Goal: Task Accomplishment & Management: Manage account settings

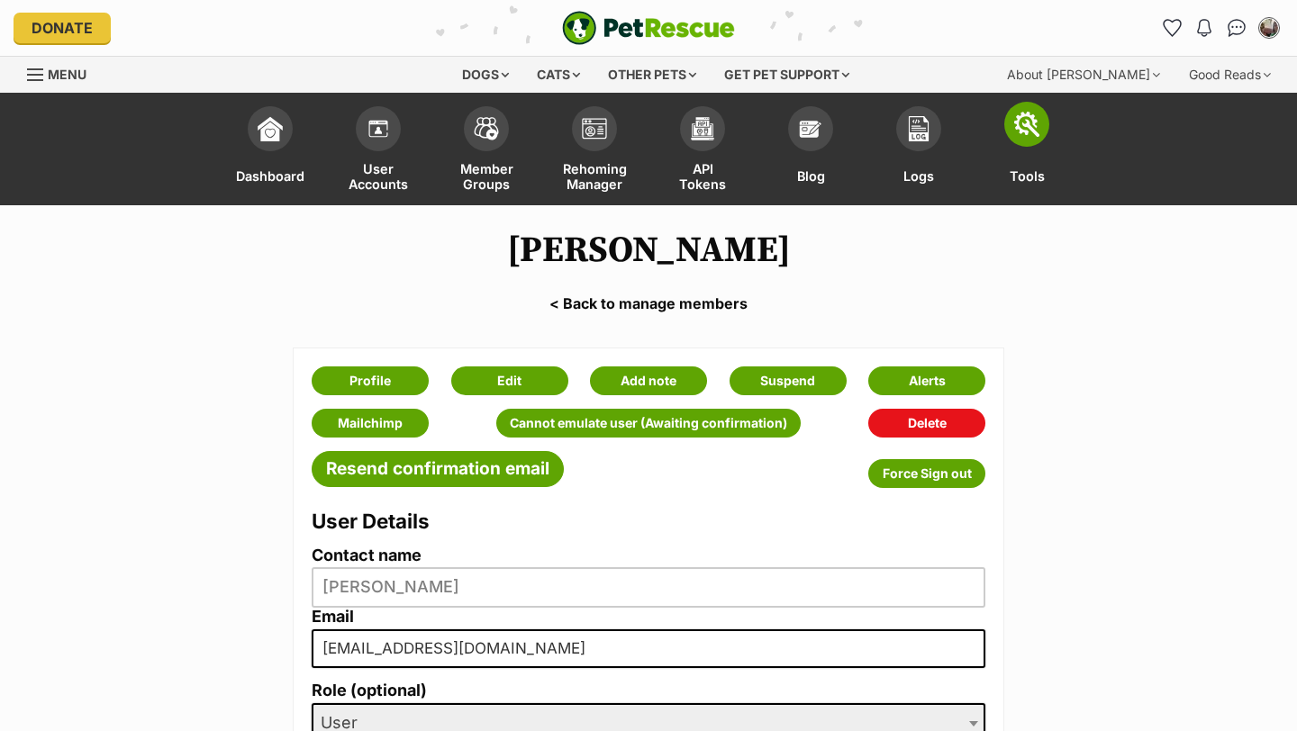
click at [1024, 132] on img at bounding box center [1026, 124] width 25 height 25
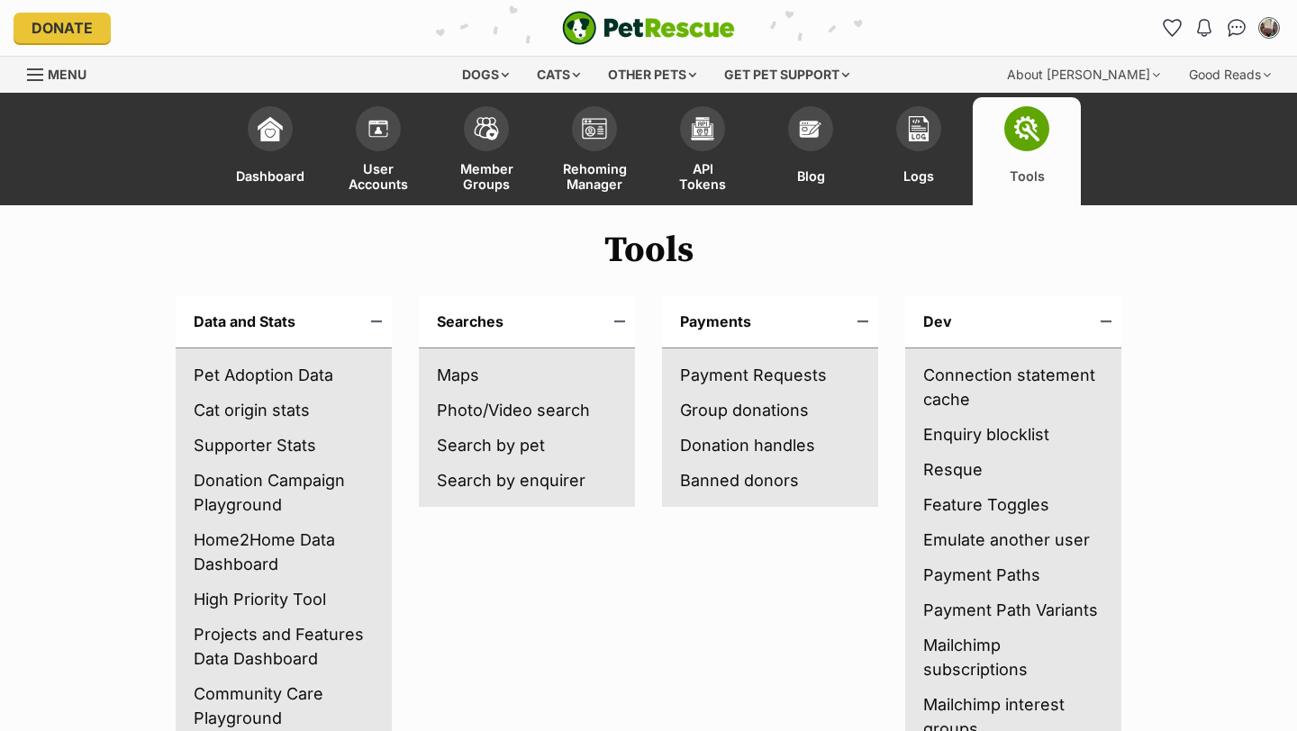
click at [493, 483] on link "Search by enquirer" at bounding box center [527, 480] width 180 height 24
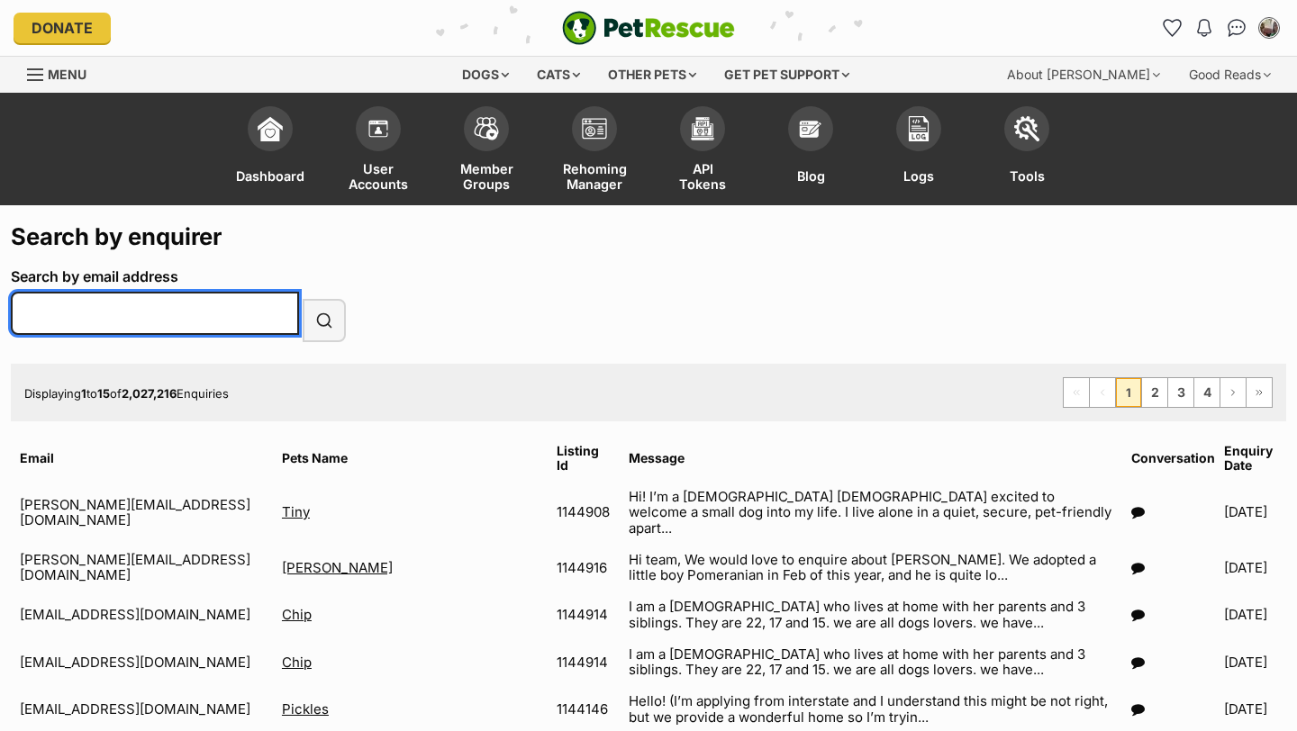
click at [156, 312] on input "Search by email address" at bounding box center [155, 313] width 288 height 43
paste input "salandgreg@icloud.com"
type input "salandgreg@icloud.com"
click at [303, 299] on button "Search" at bounding box center [324, 320] width 43 height 43
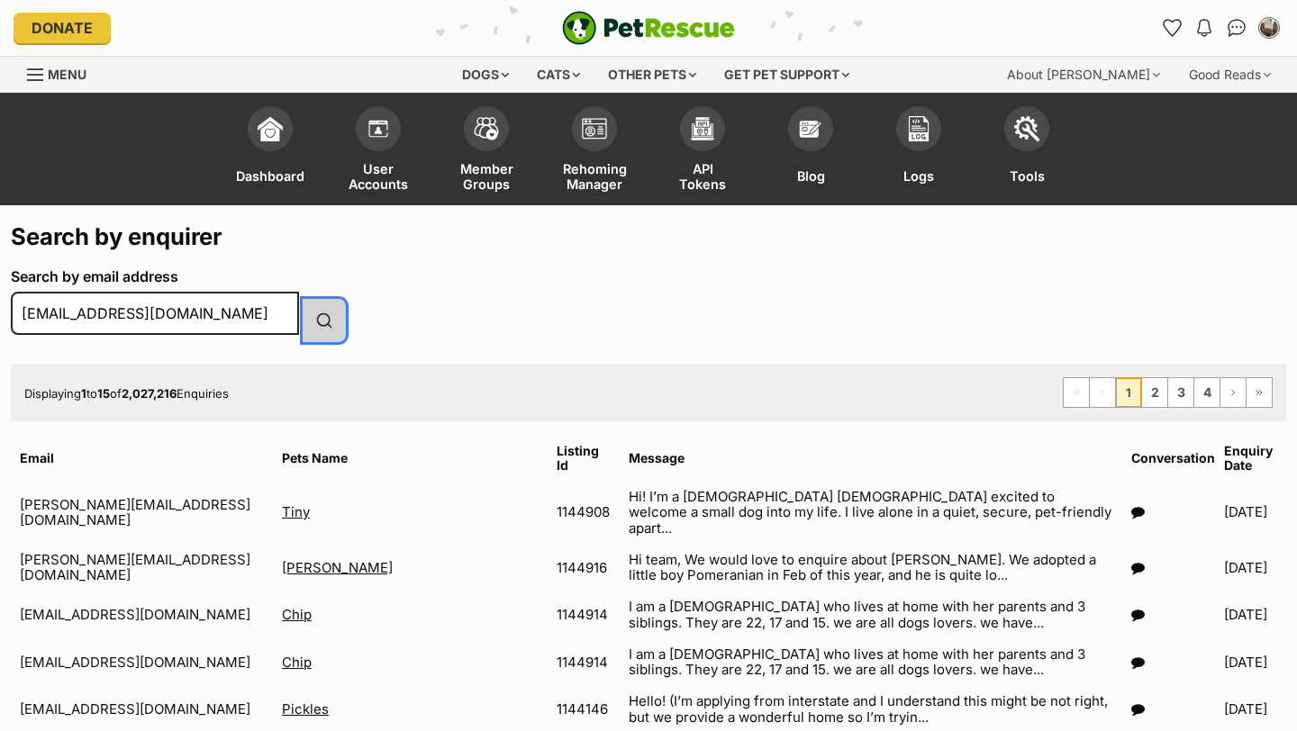
click at [322, 316] on span "submit" at bounding box center [324, 321] width 18 height 22
click at [336, 319] on button "Search" at bounding box center [324, 320] width 43 height 43
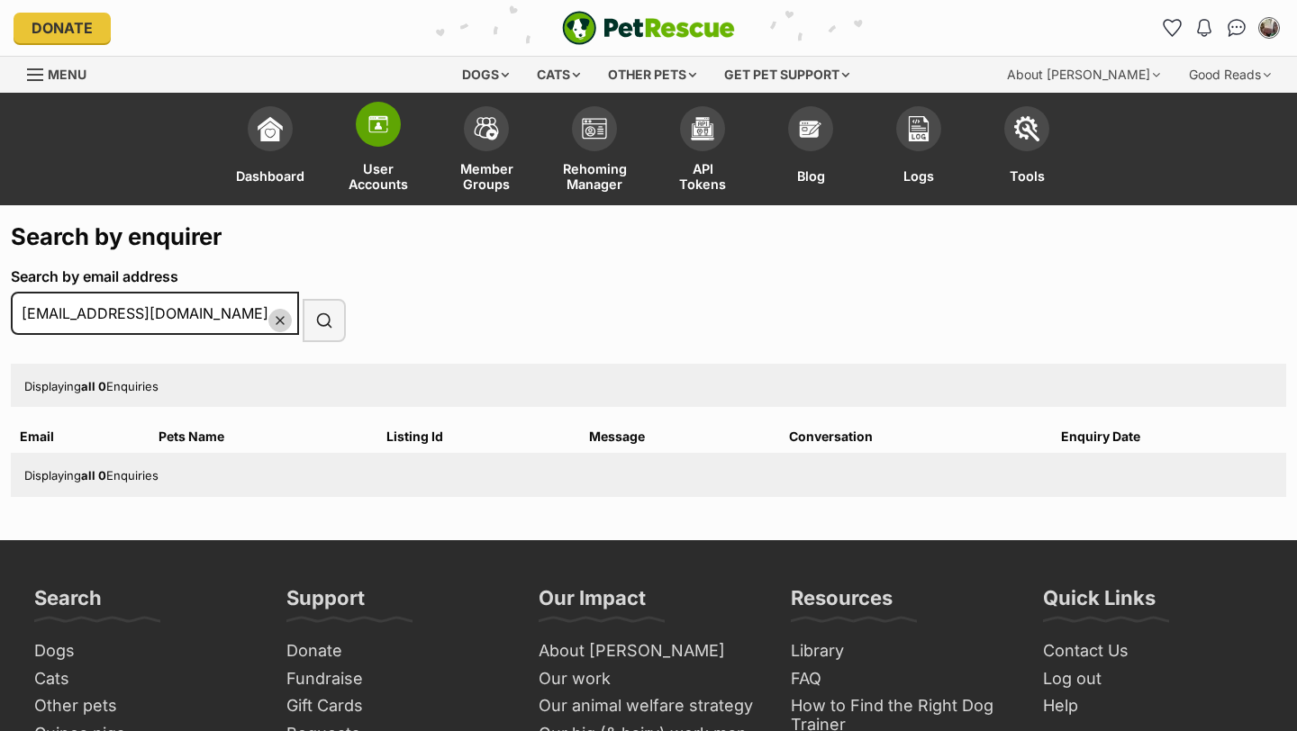
click at [384, 138] on span at bounding box center [378, 124] width 45 height 45
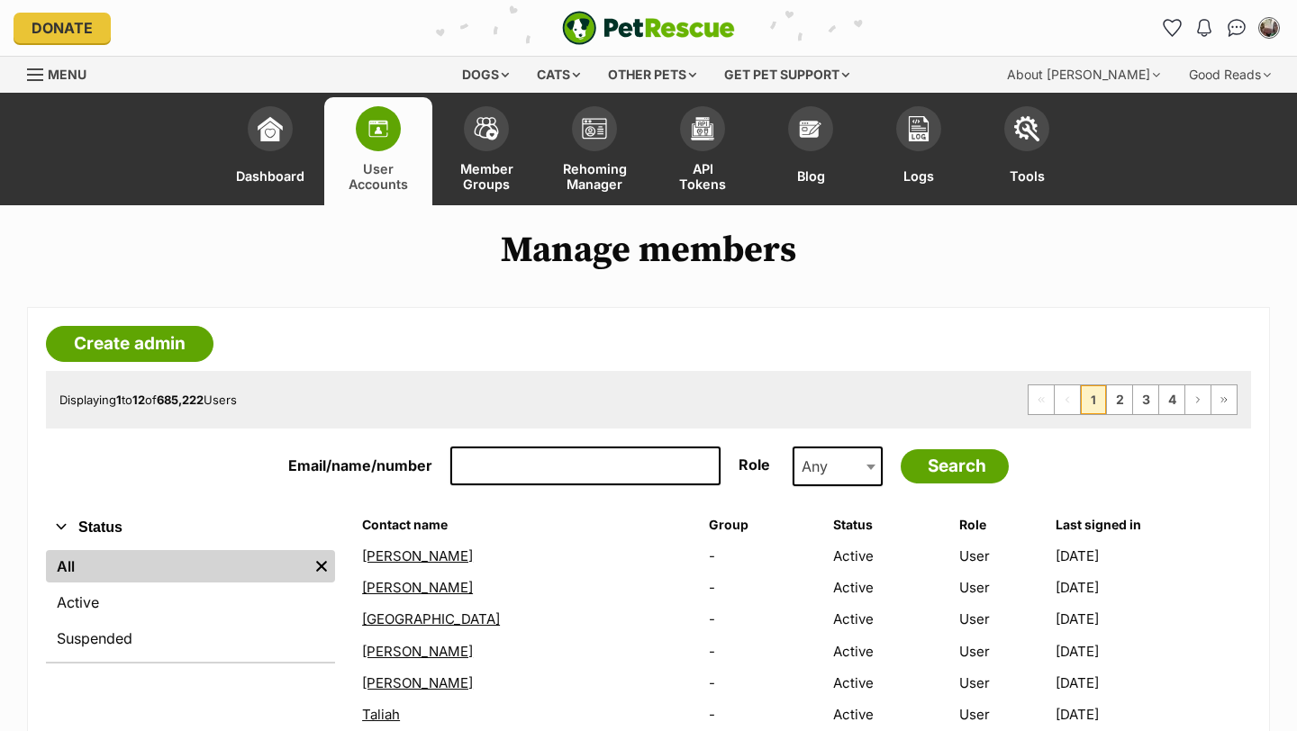
click at [486, 461] on input "Email/name/number" at bounding box center [585, 467] width 270 height 40
paste input "[EMAIL_ADDRESS][DOMAIN_NAME]"
type input "[EMAIL_ADDRESS][DOMAIN_NAME]"
click at [901, 450] on input "Search" at bounding box center [955, 467] width 108 height 34
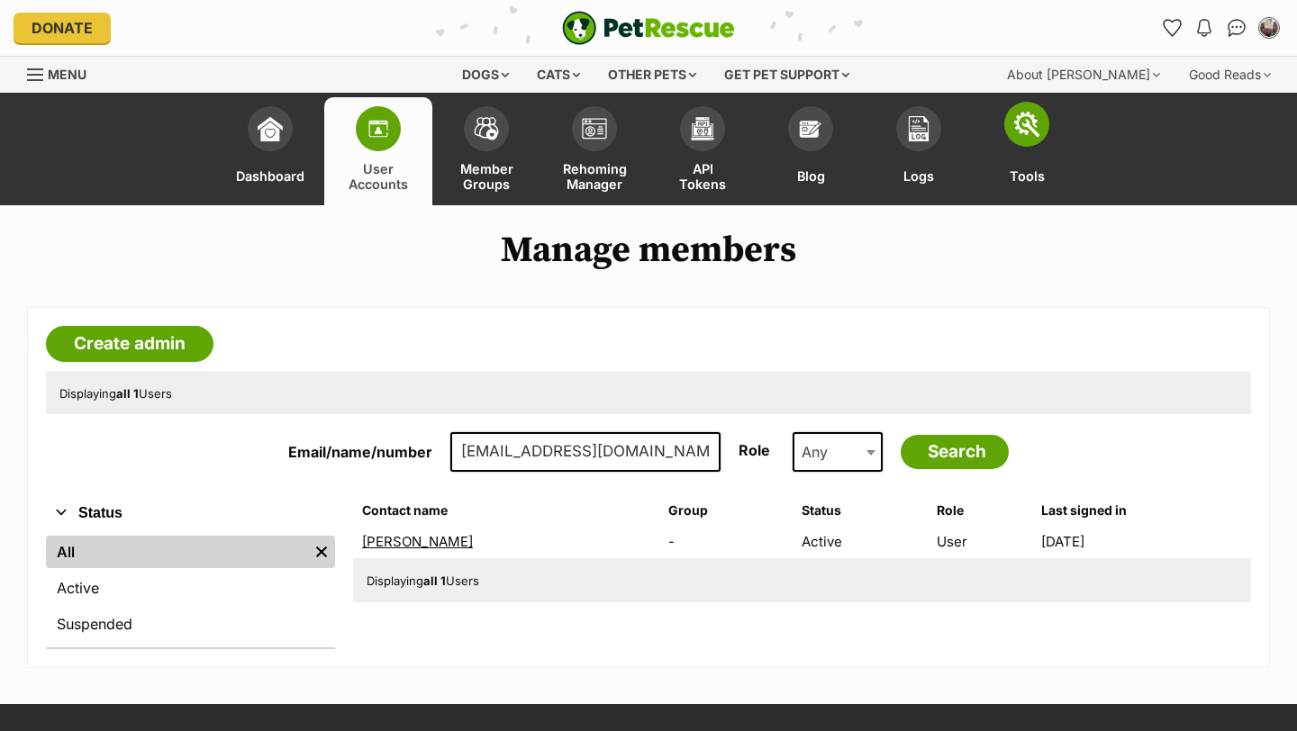
click at [1028, 127] on img at bounding box center [1026, 124] width 25 height 25
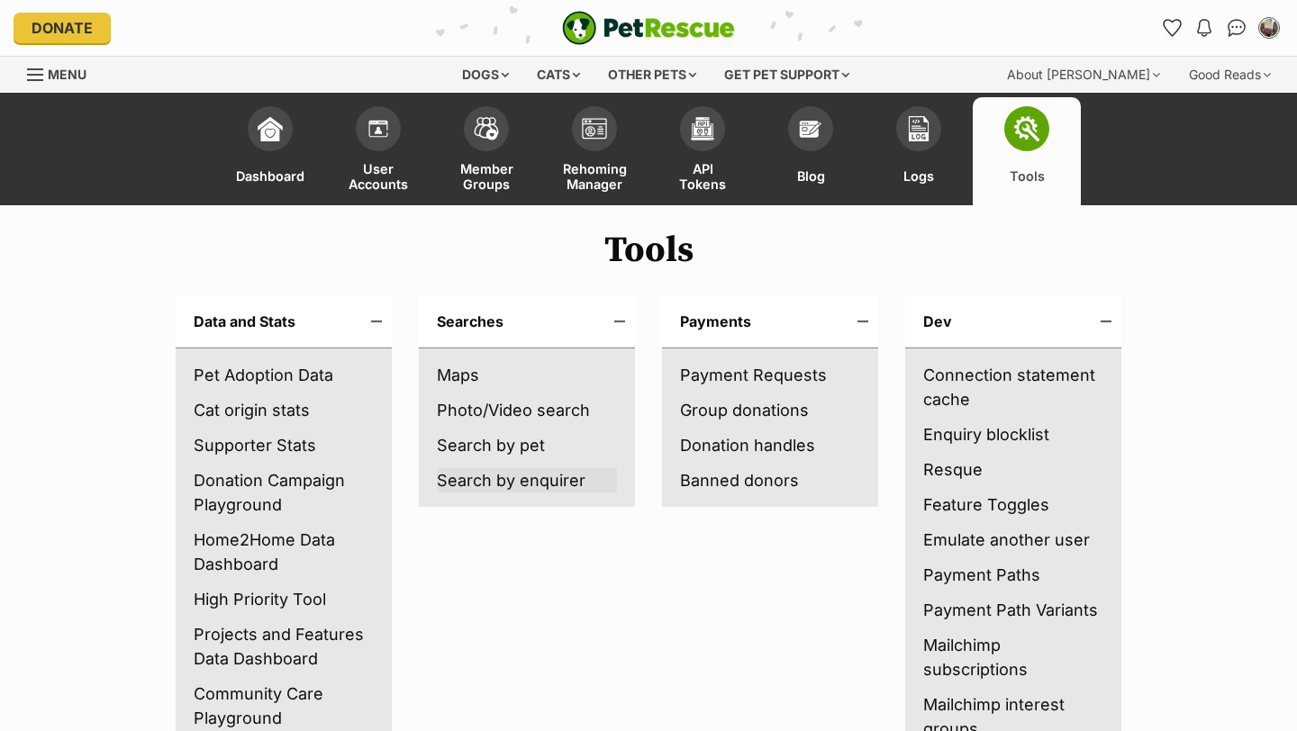
click at [480, 485] on link "Search by enquirer" at bounding box center [527, 480] width 180 height 24
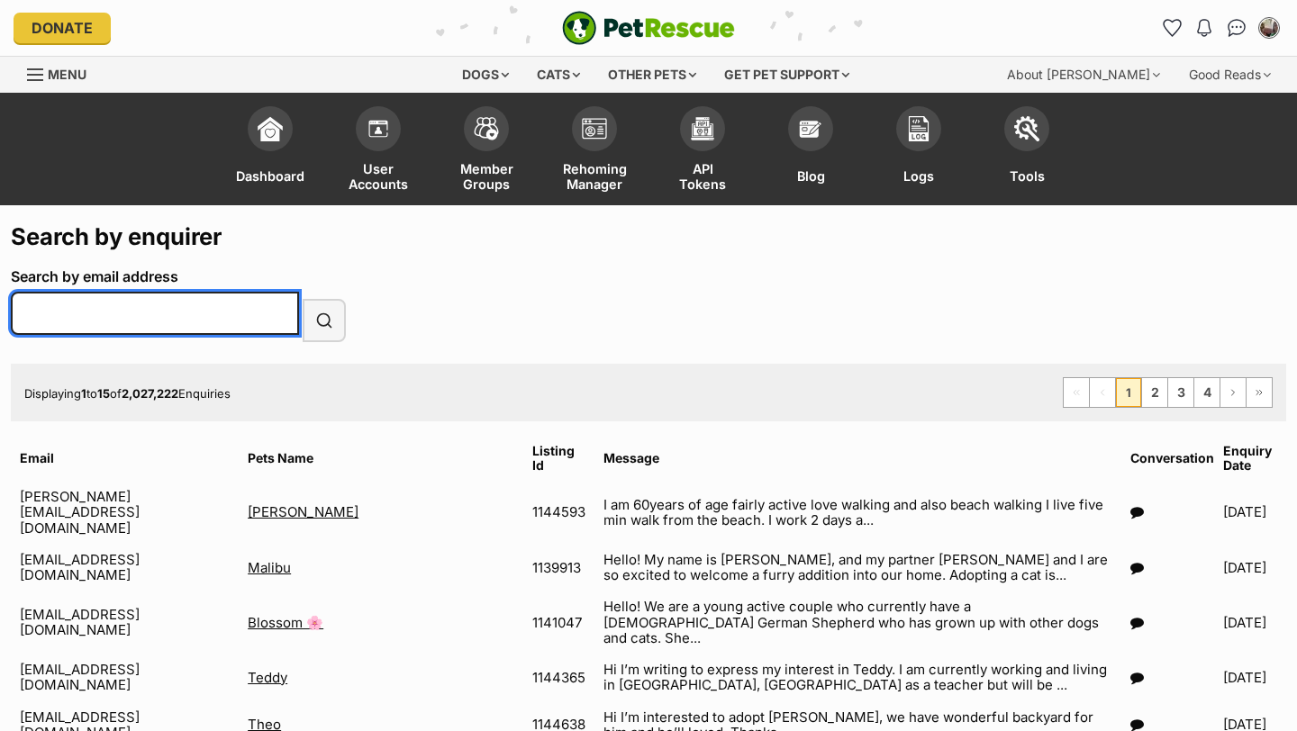
click at [169, 317] on input "Search by email address" at bounding box center [155, 313] width 288 height 43
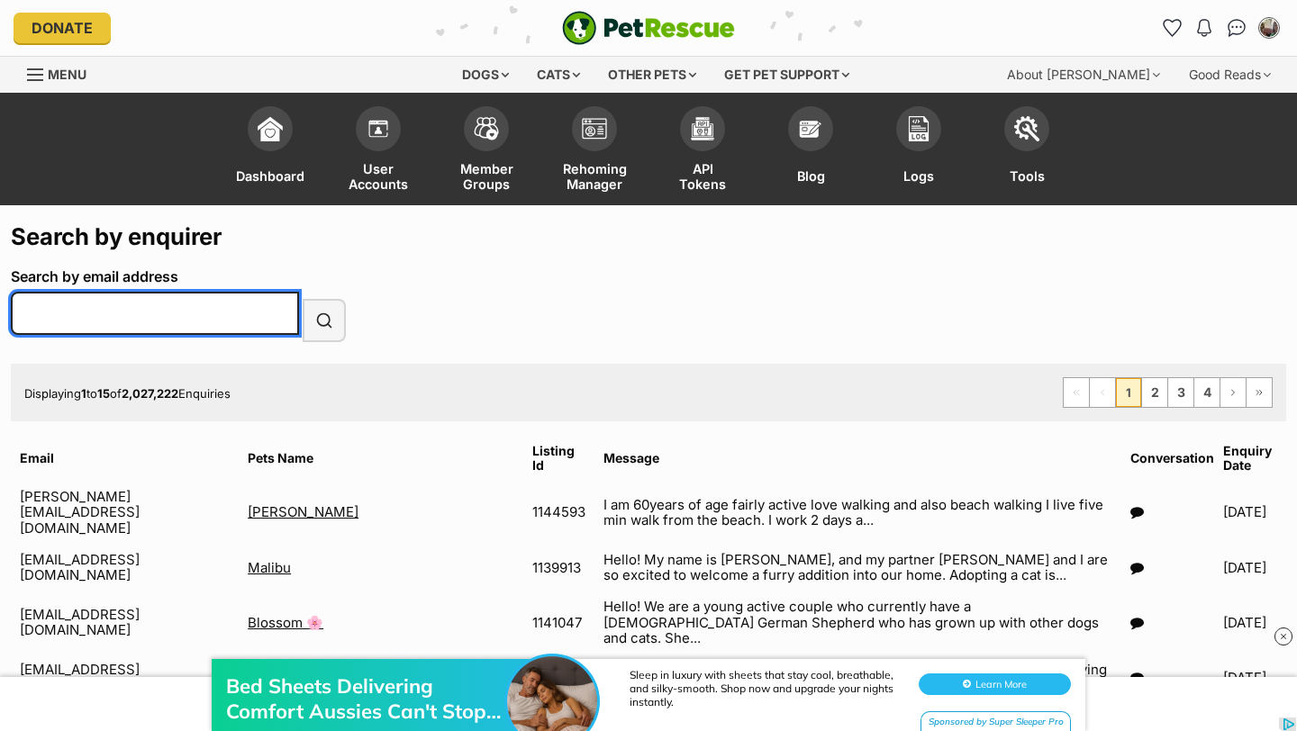
paste input "[EMAIL_ADDRESS][DOMAIN_NAME]"
type input "[EMAIL_ADDRESS][DOMAIN_NAME]"
click at [303, 299] on button "Search" at bounding box center [324, 320] width 43 height 43
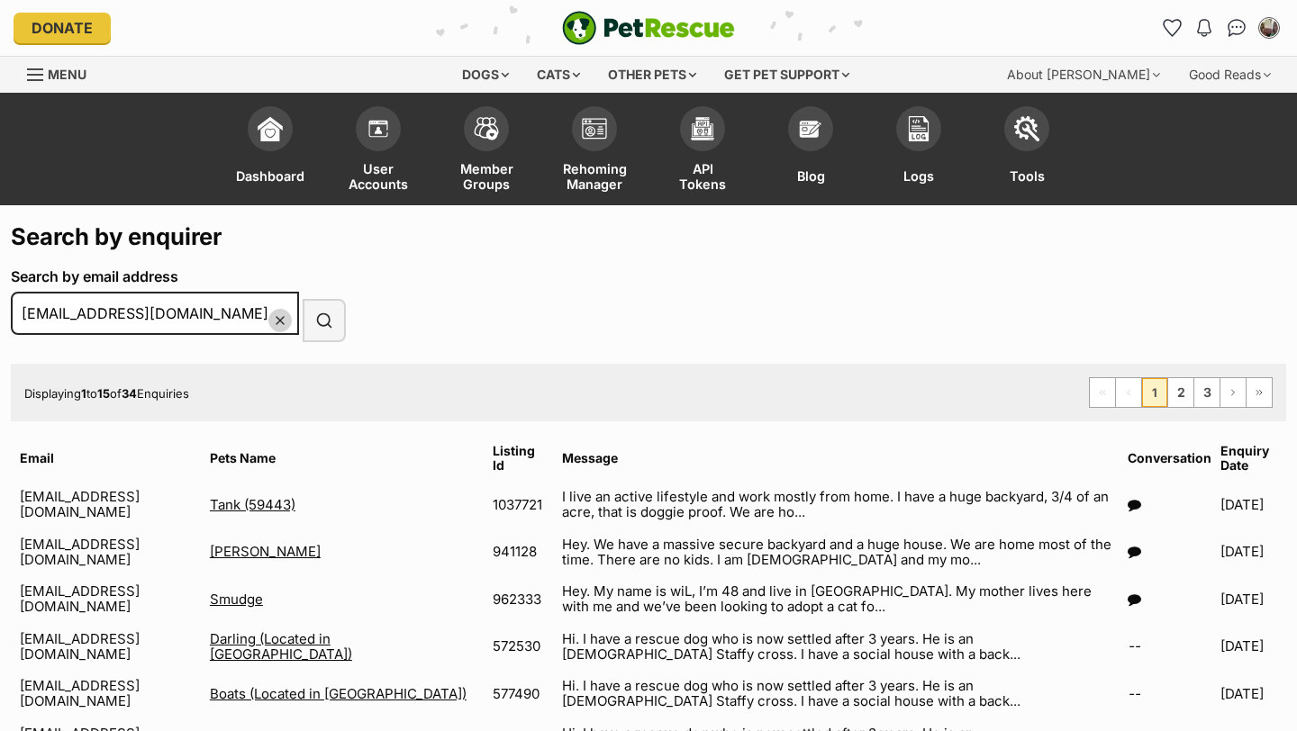
click at [1128, 504] on icon at bounding box center [1135, 505] width 14 height 14
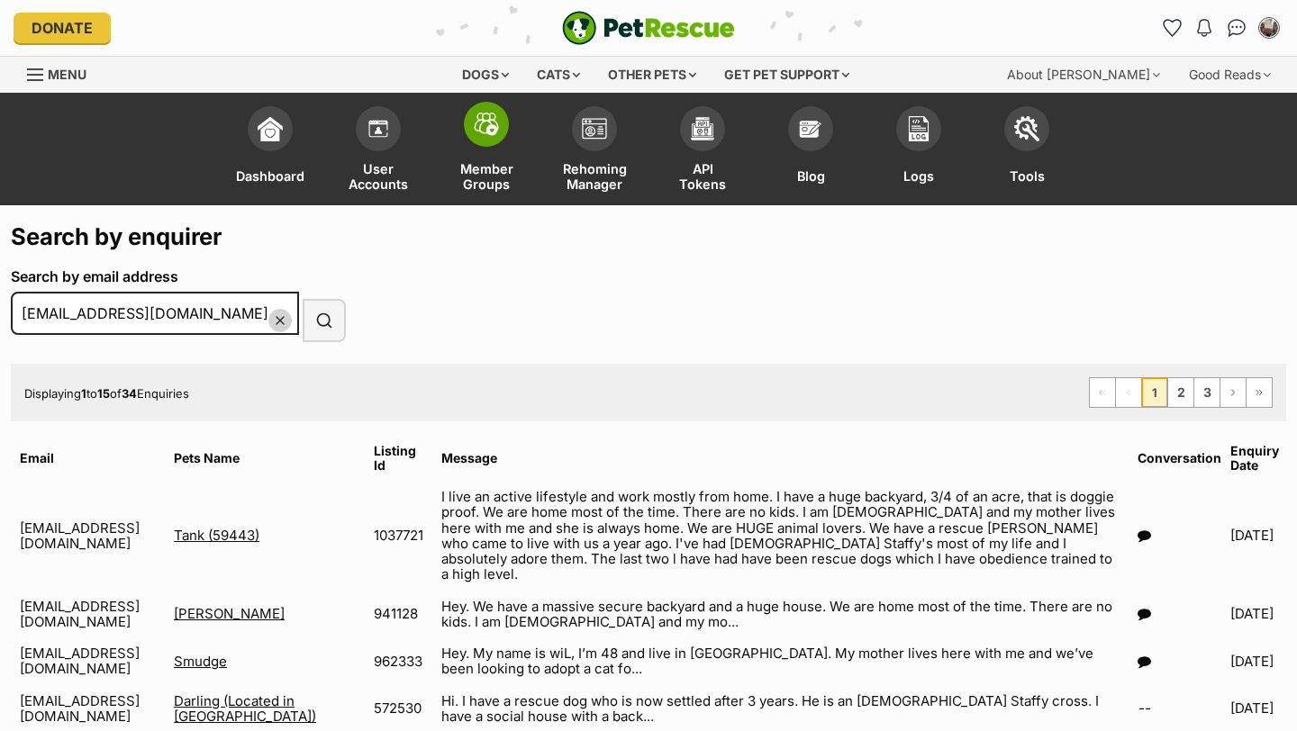
click at [484, 139] on span at bounding box center [486, 124] width 45 height 45
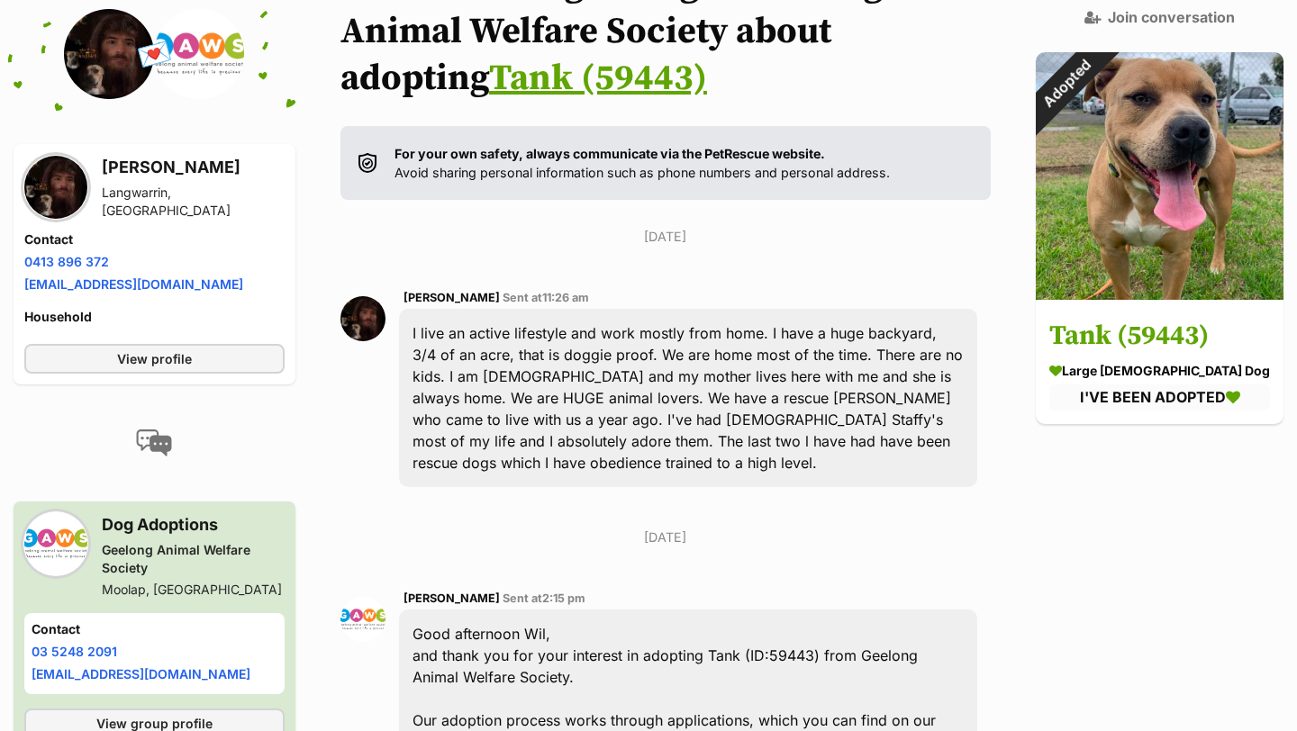
scroll to position [263, 0]
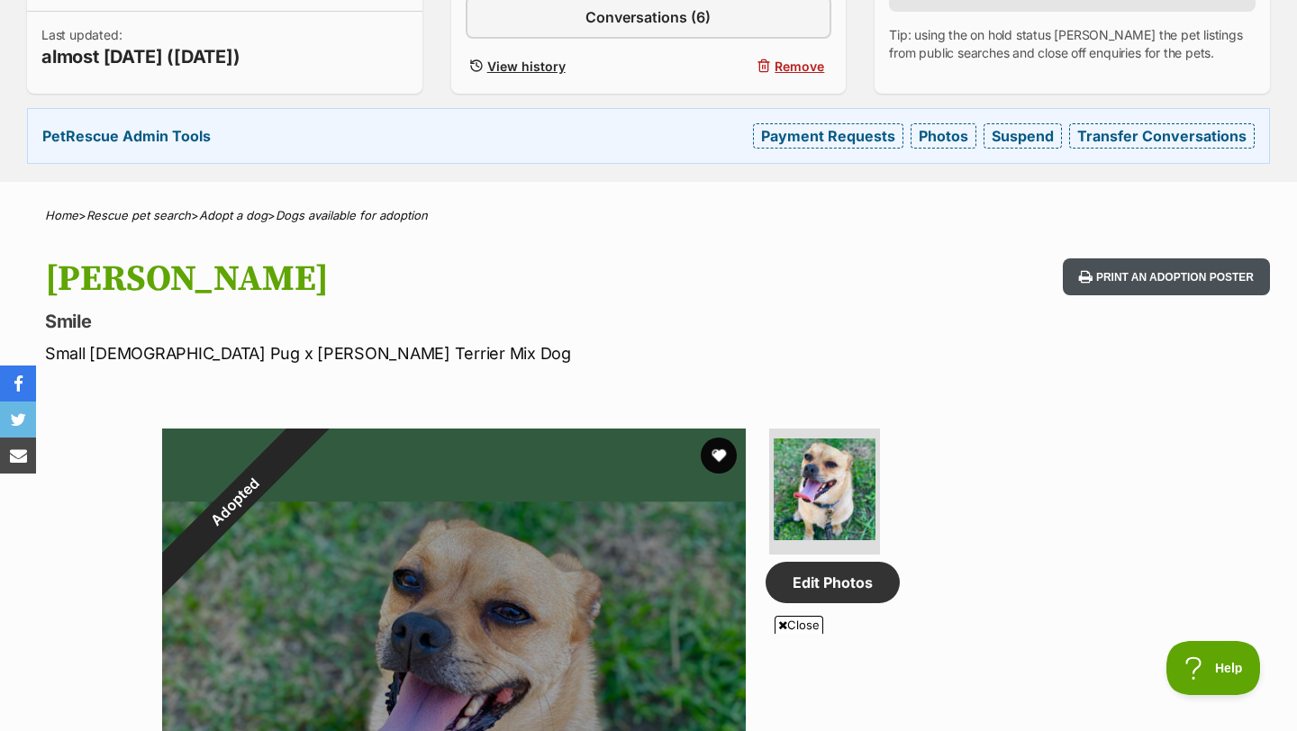
click at [1175, 275] on button "Print an adoption poster" at bounding box center [1166, 277] width 207 height 37
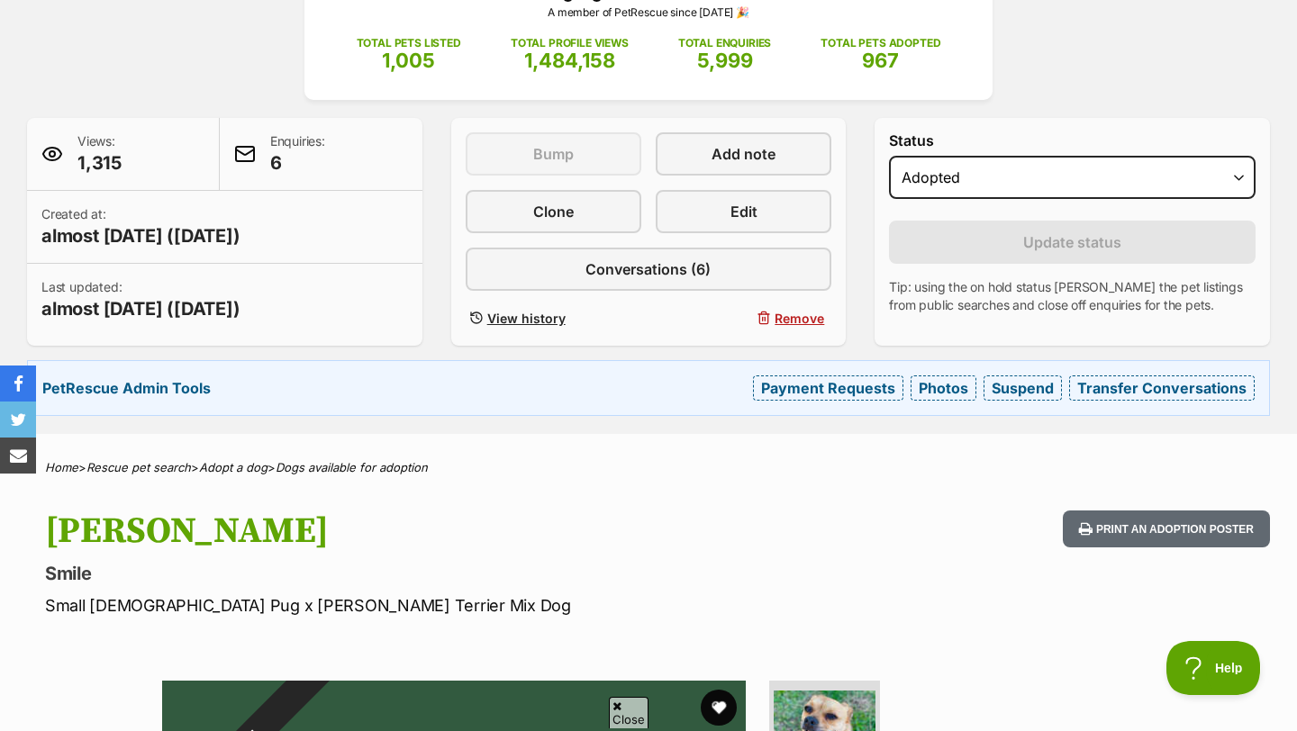
scroll to position [252, 0]
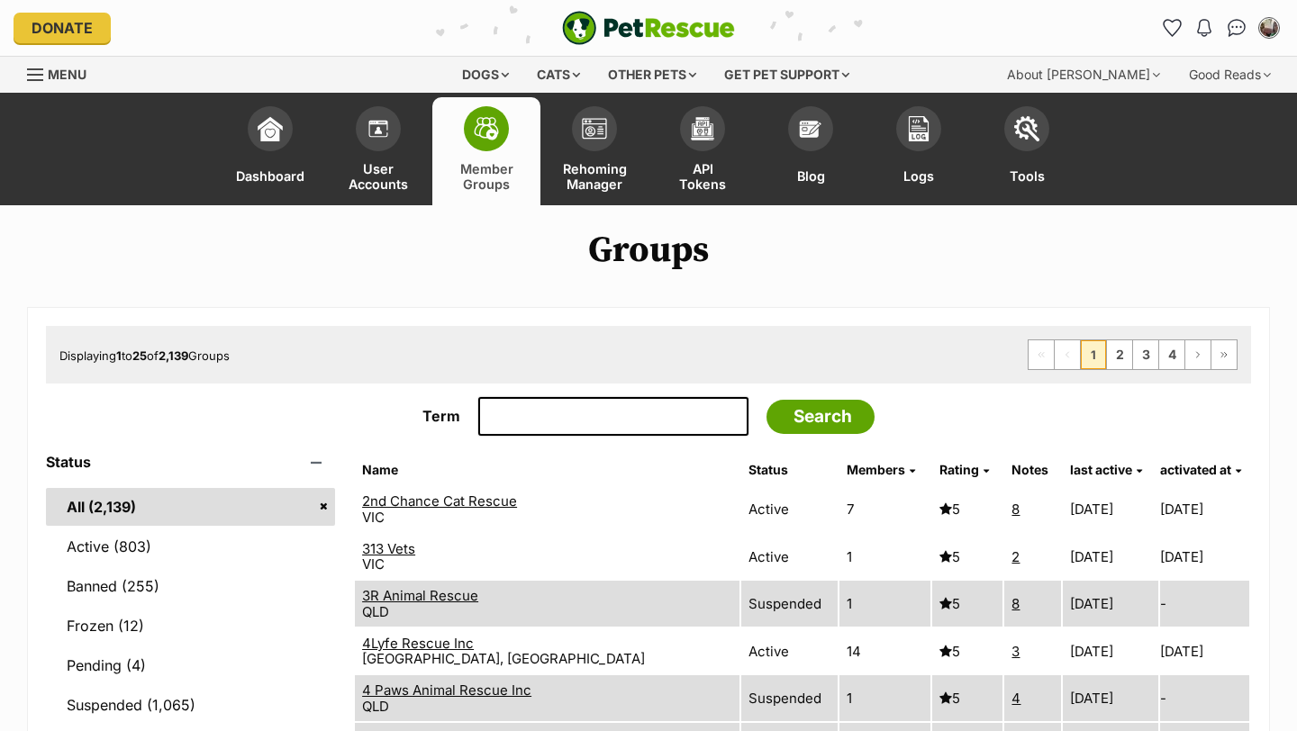
click at [531, 408] on input "Term" at bounding box center [613, 417] width 270 height 40
type input "whyalla"
click at [831, 414] on input "Search" at bounding box center [821, 417] width 108 height 34
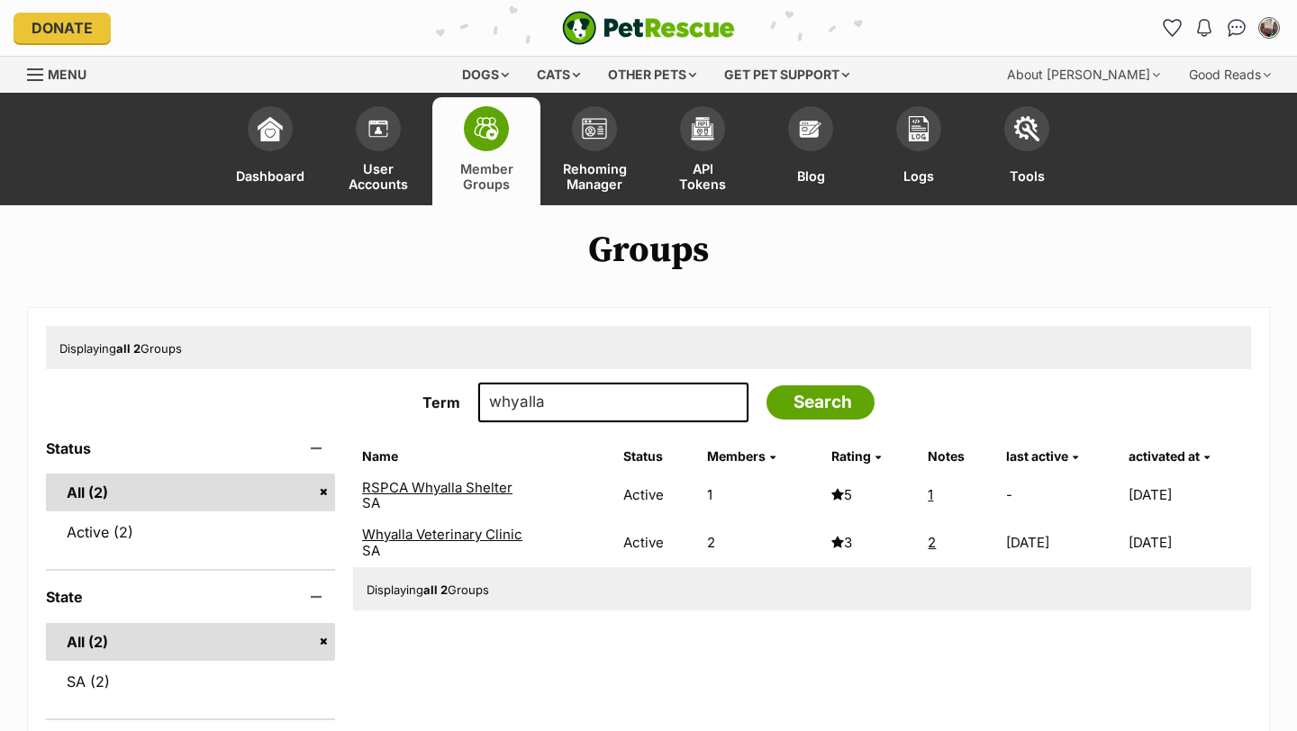
click at [446, 532] on link "Whyalla Veterinary Clinic" at bounding box center [442, 534] width 160 height 17
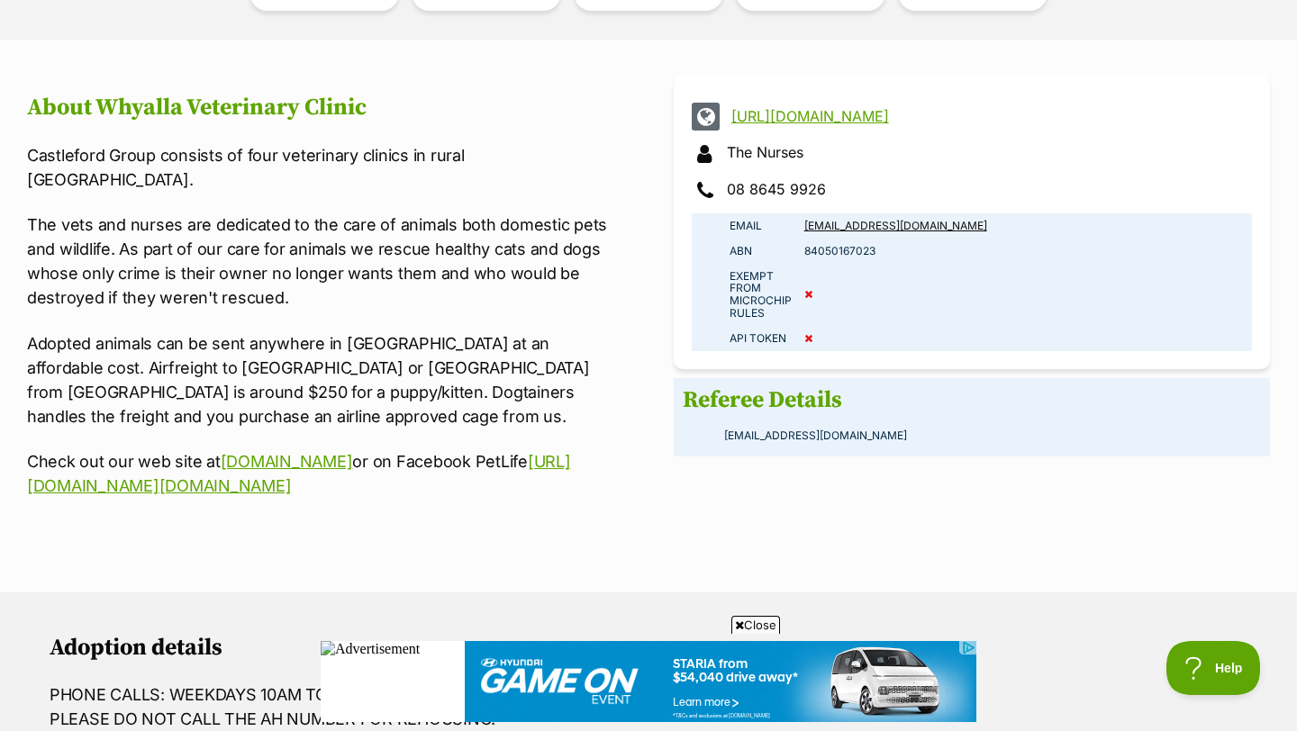
click at [573, 102] on h2 "About Whyalla Veterinary Clinic" at bounding box center [325, 108] width 596 height 27
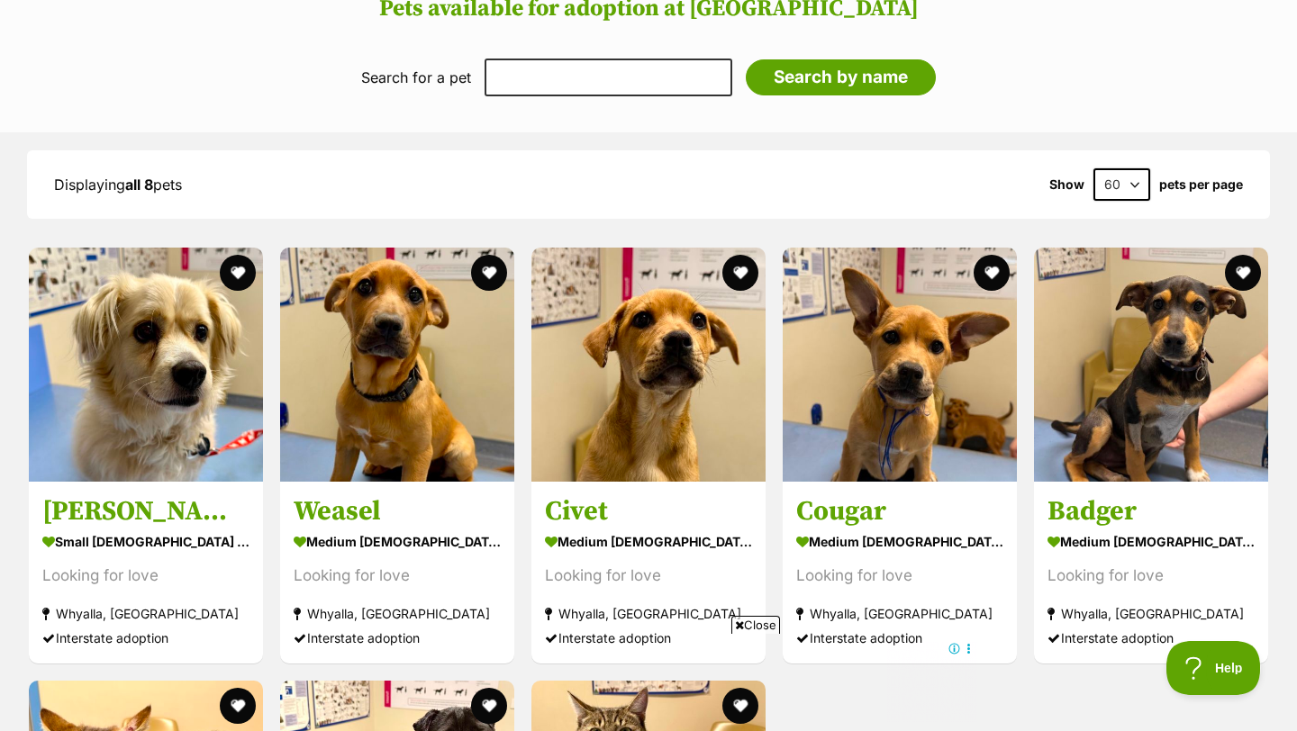
scroll to position [2306, 0]
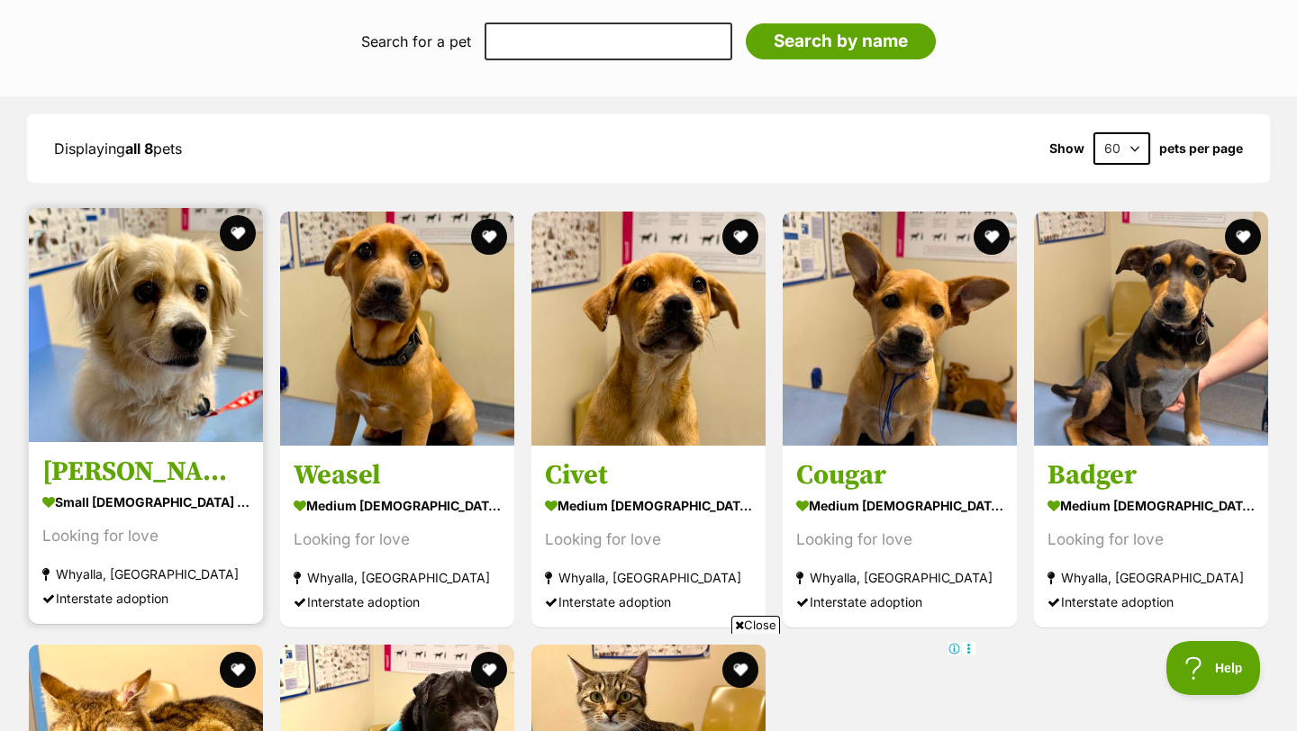
click at [154, 316] on img at bounding box center [146, 325] width 234 height 234
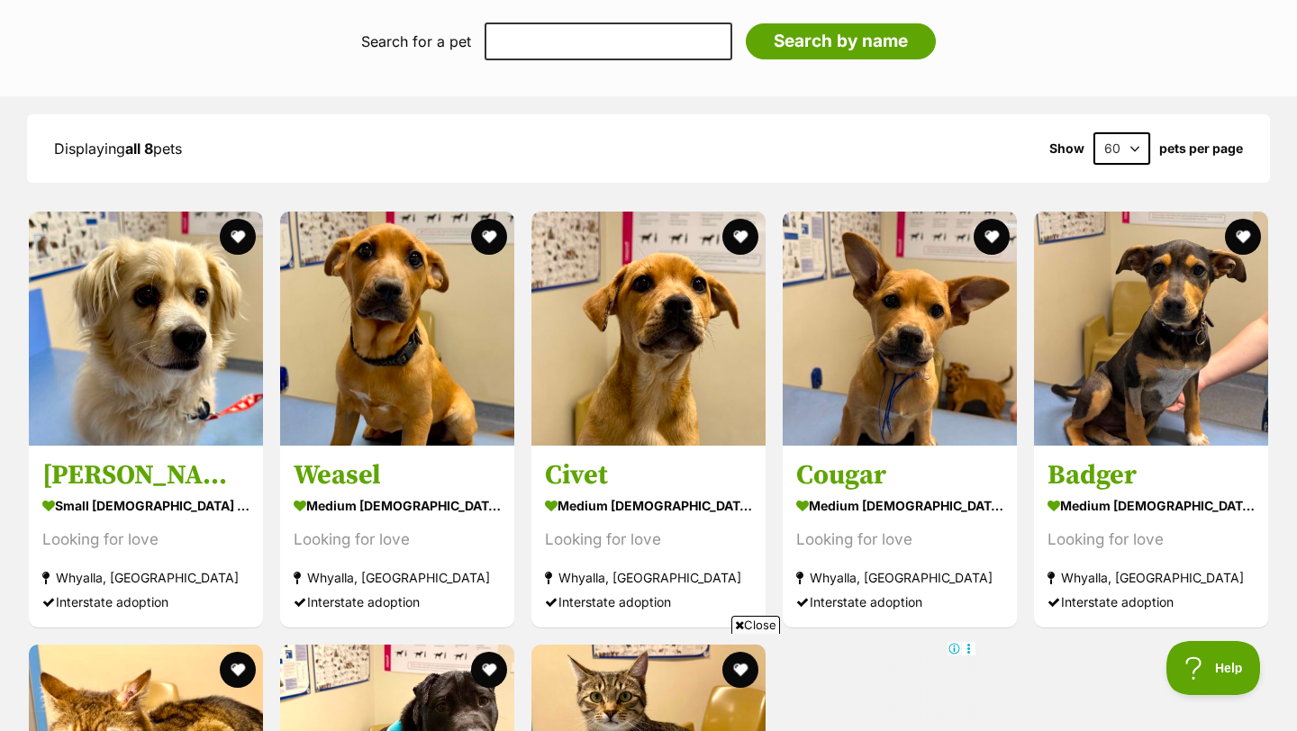
click at [468, 114] on div "Displaying all 8 pets Show 60 120 pets per page" at bounding box center [648, 148] width 1243 height 68
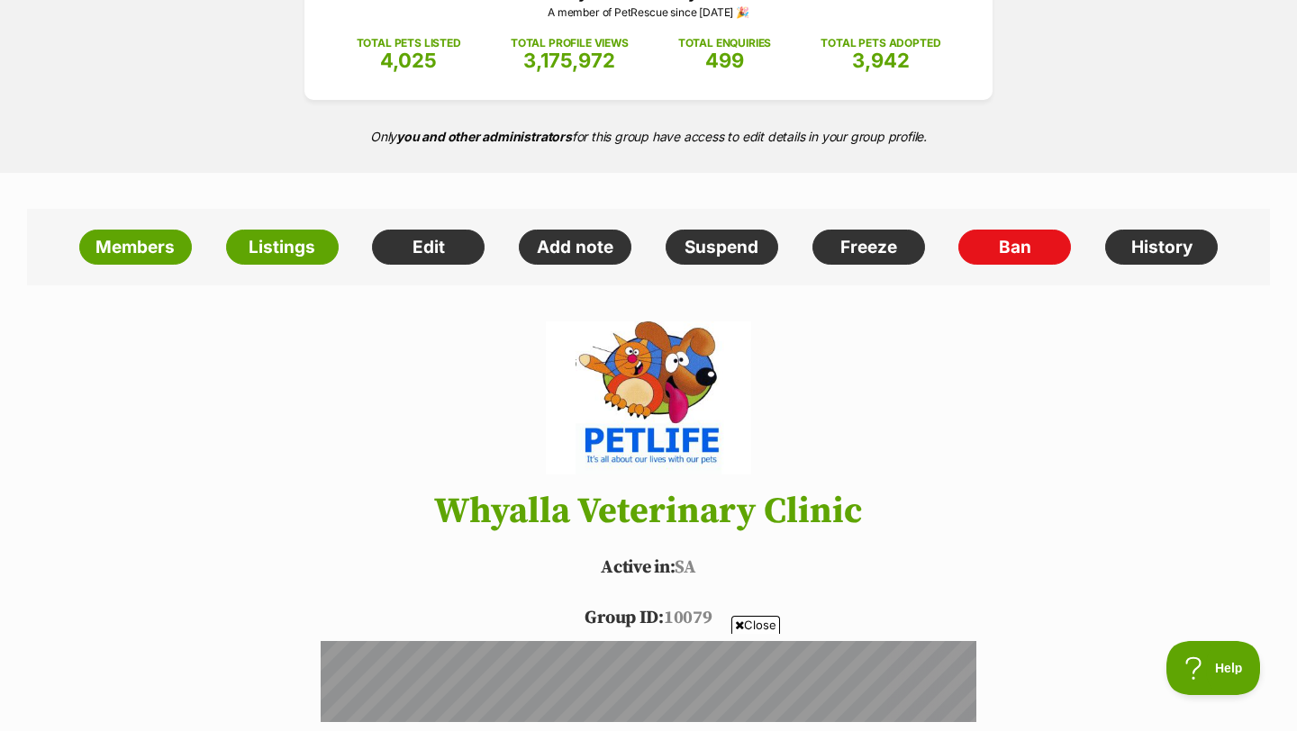
scroll to position [0, 0]
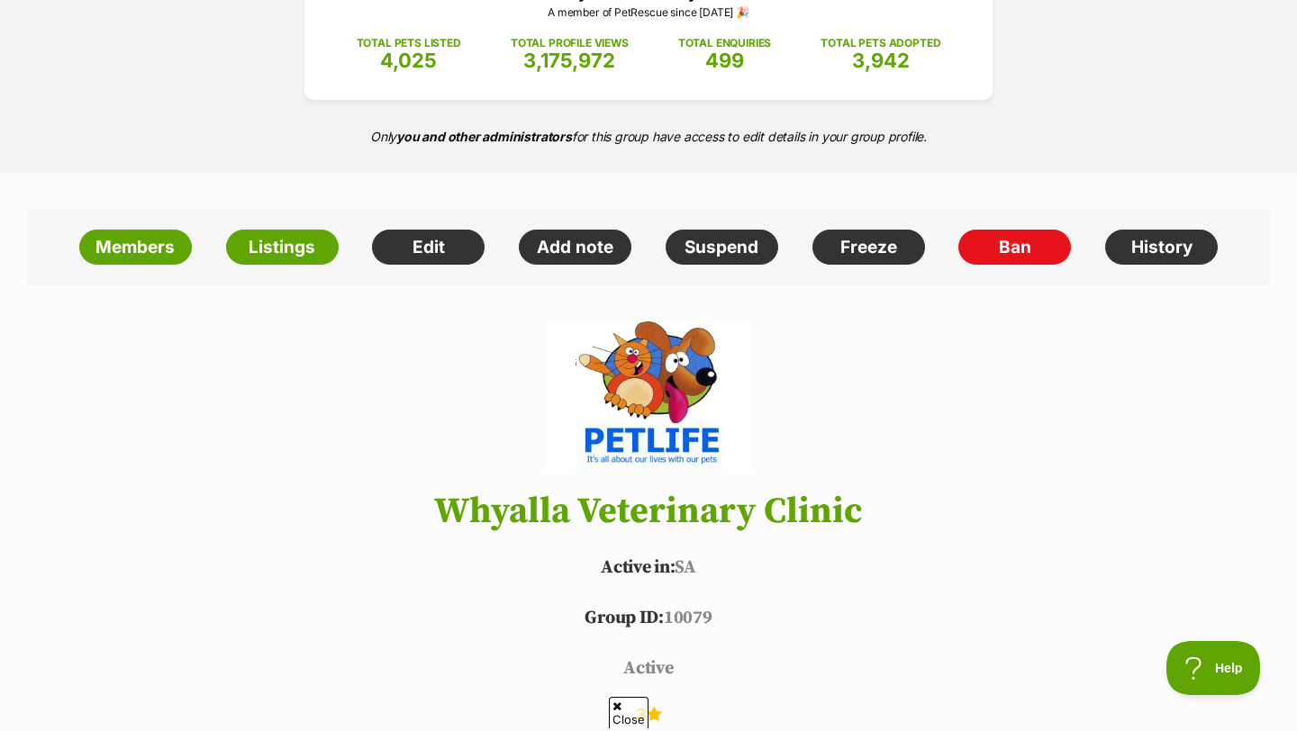
click at [352, 420] on header "Whyalla Veterinary Clinic Active in: SA Group ID: 10079 active 3 ✔ VET REFERENC…" at bounding box center [648, 536] width 1297 height 429
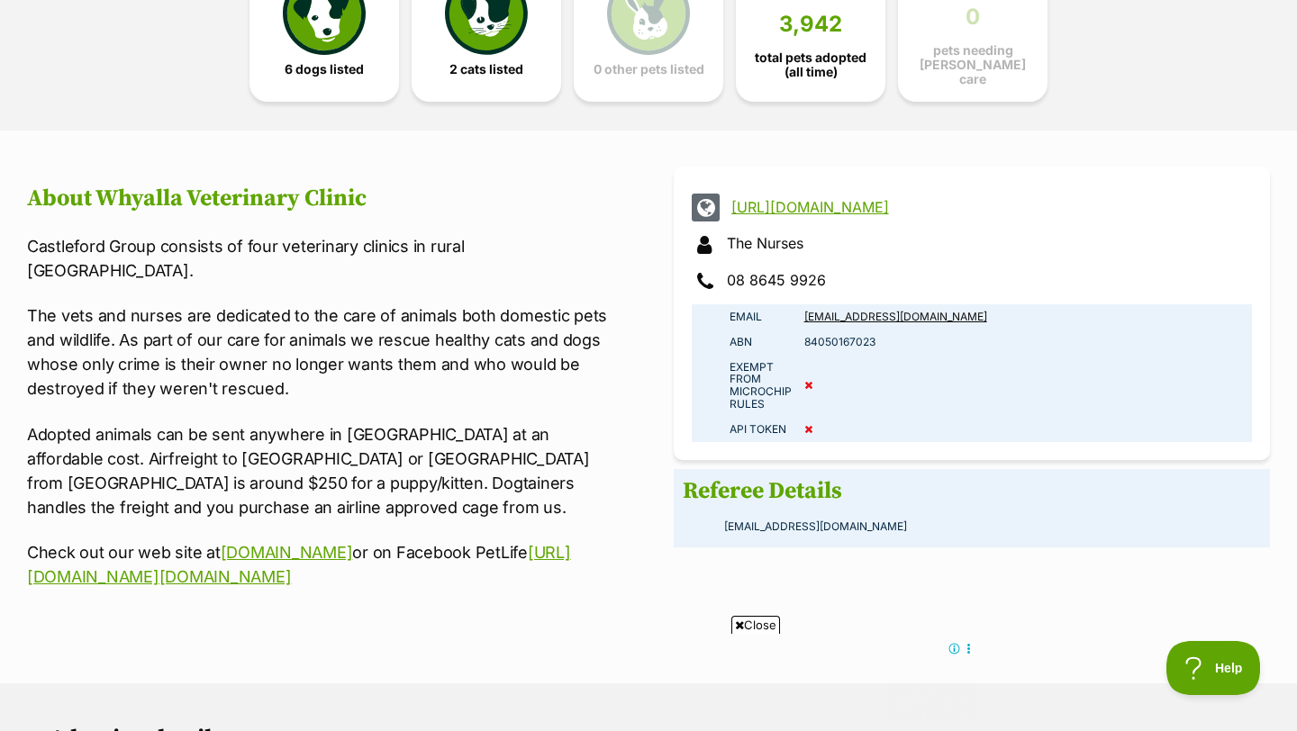
scroll to position [1153, 0]
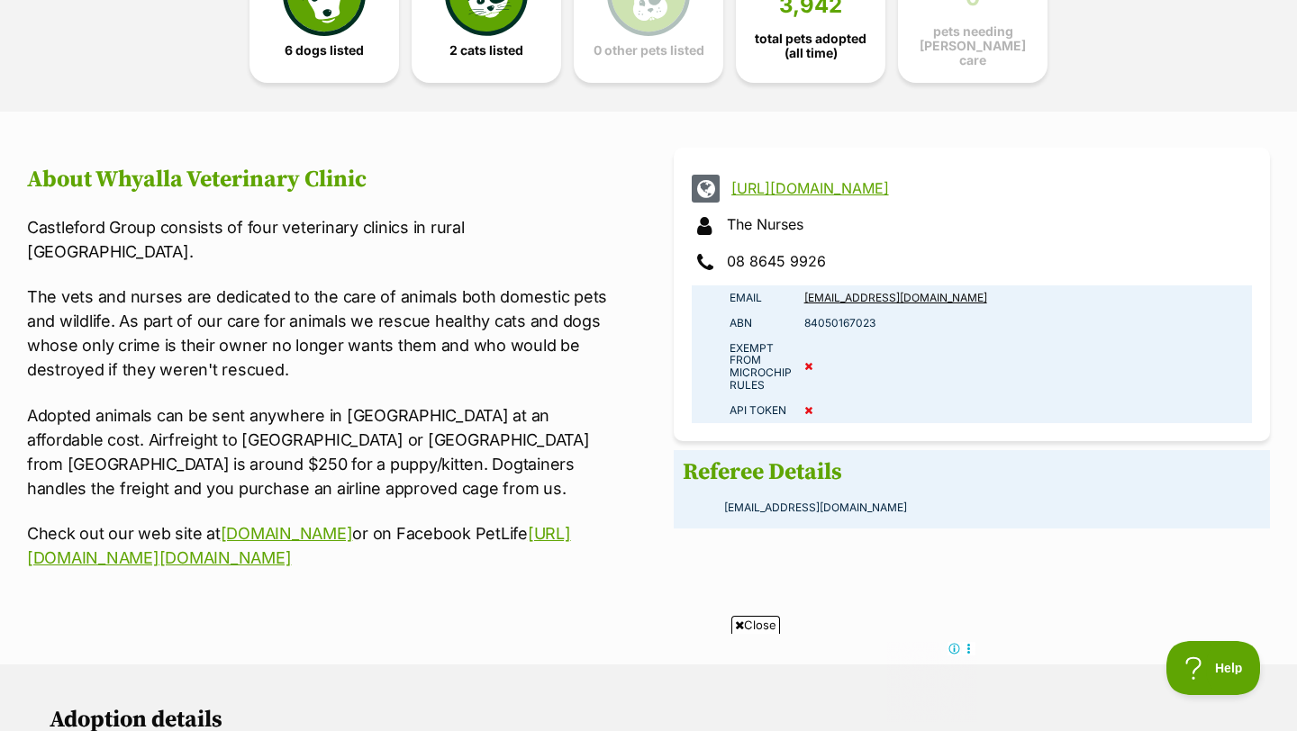
drag, startPoint x: 977, startPoint y: 291, endPoint x: 800, endPoint y: 288, distance: 177.5
click at [800, 288] on td "petadoption@whyallavet.com.au" at bounding box center [1025, 298] width 454 height 25
copy link "petadoption@whyallavet.com.au"
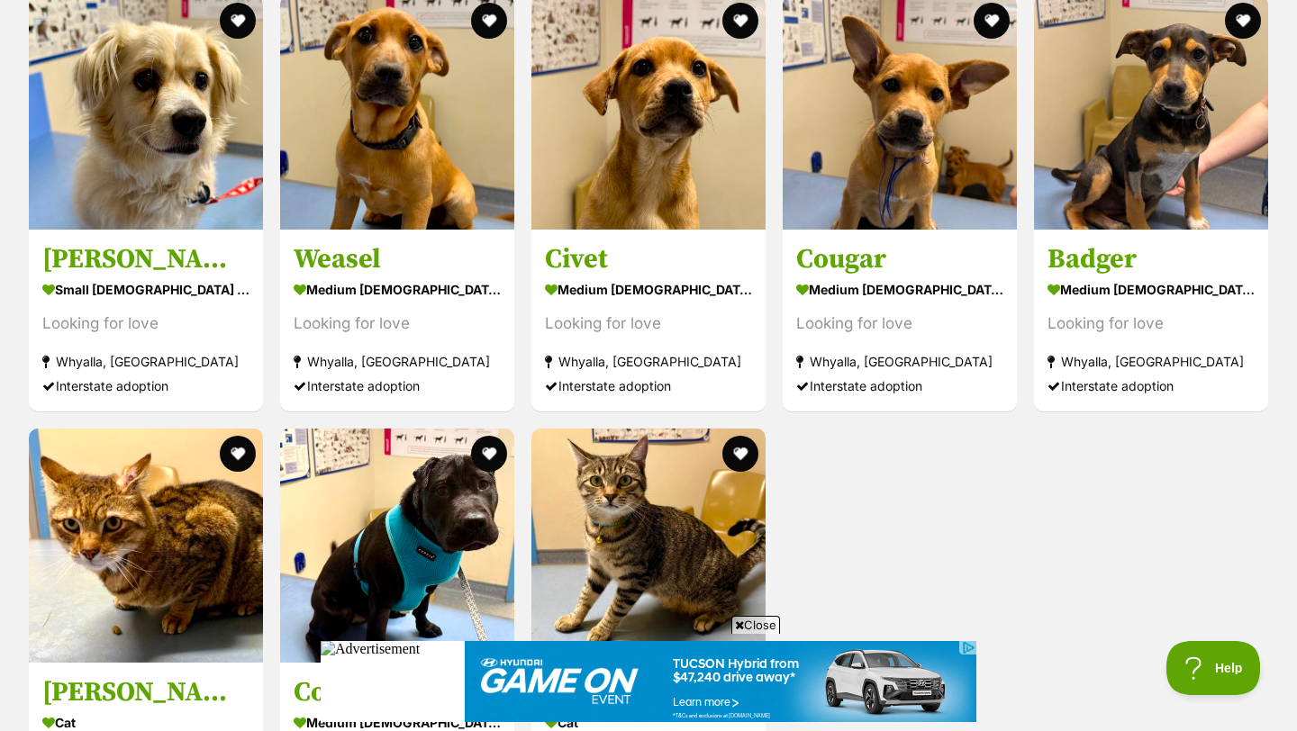
scroll to position [2558, 0]
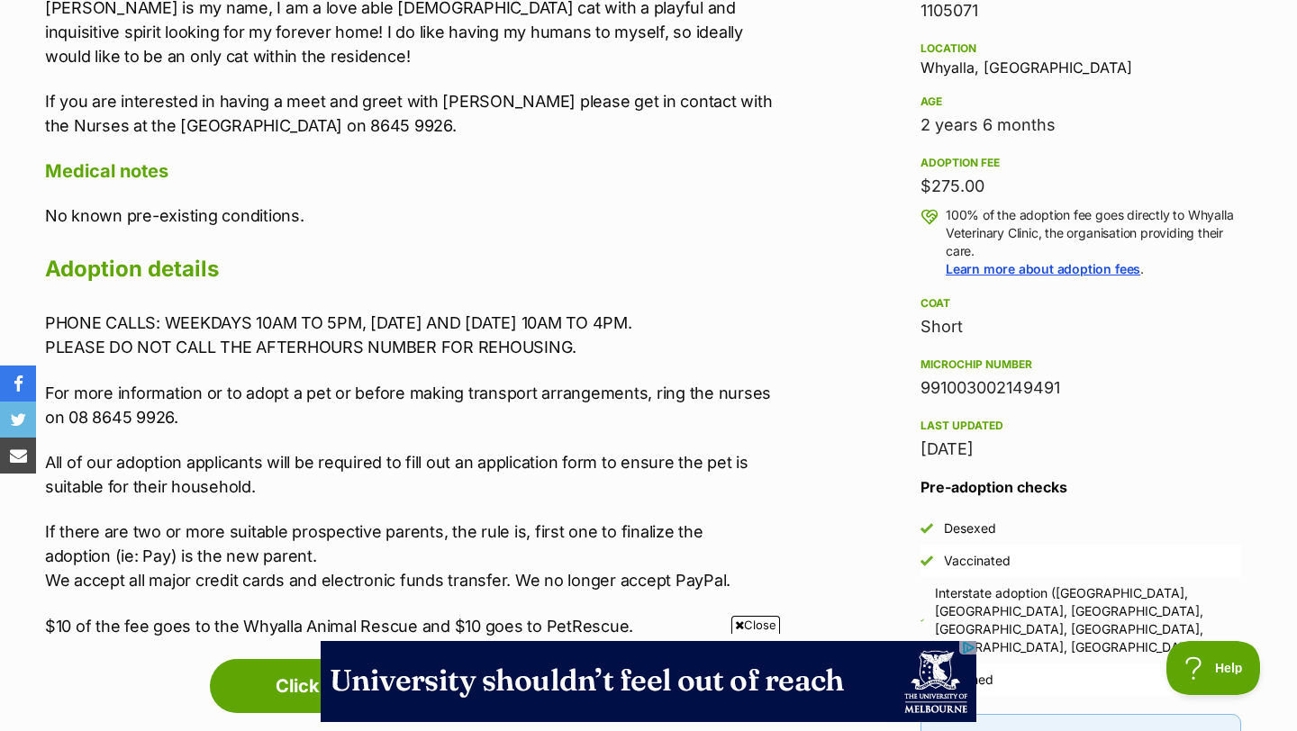
scroll to position [1766, 0]
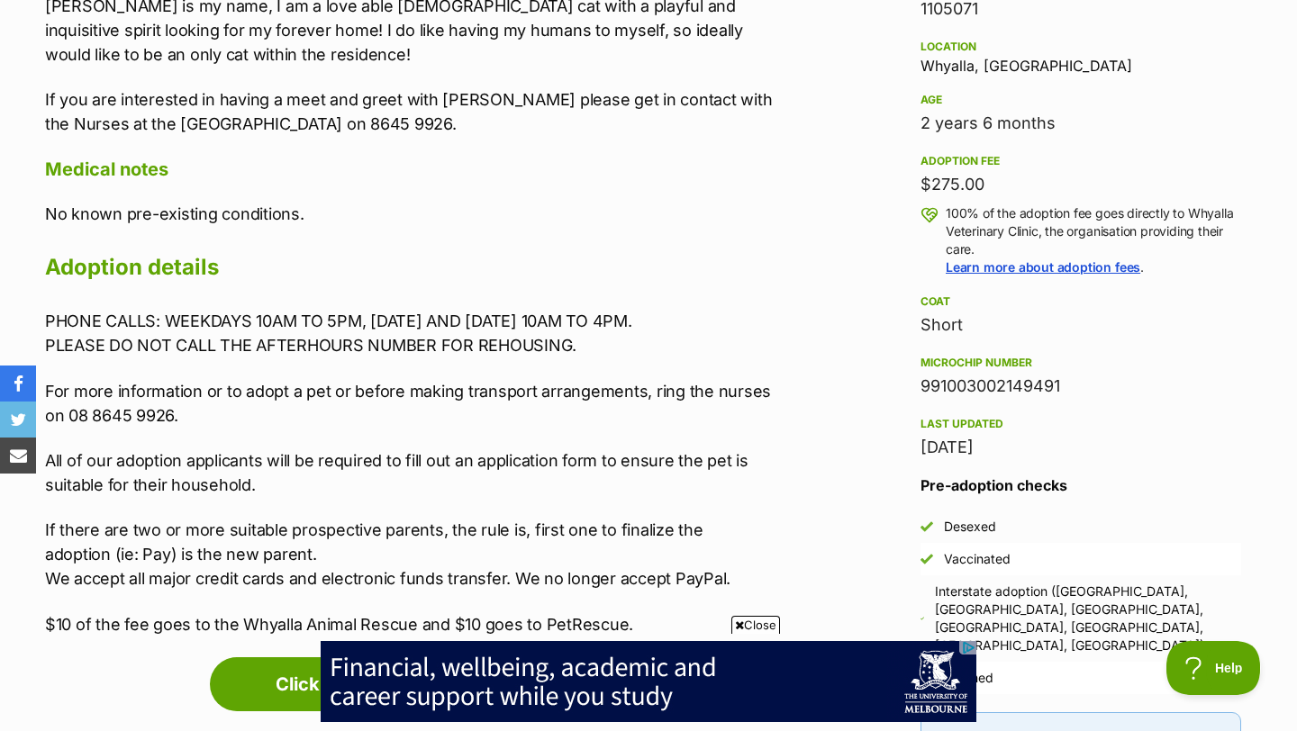
click at [732, 222] on p "No known pre-existing conditions." at bounding box center [409, 214] width 728 height 24
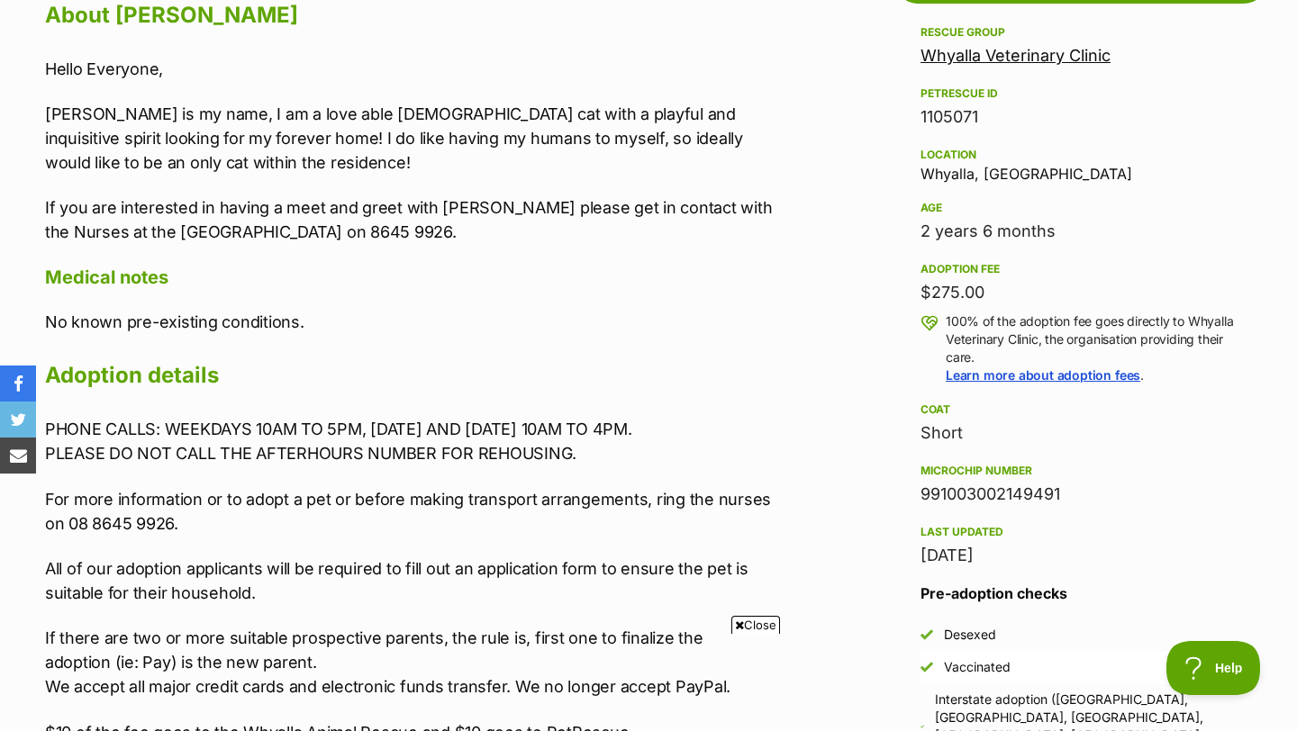
scroll to position [0, 0]
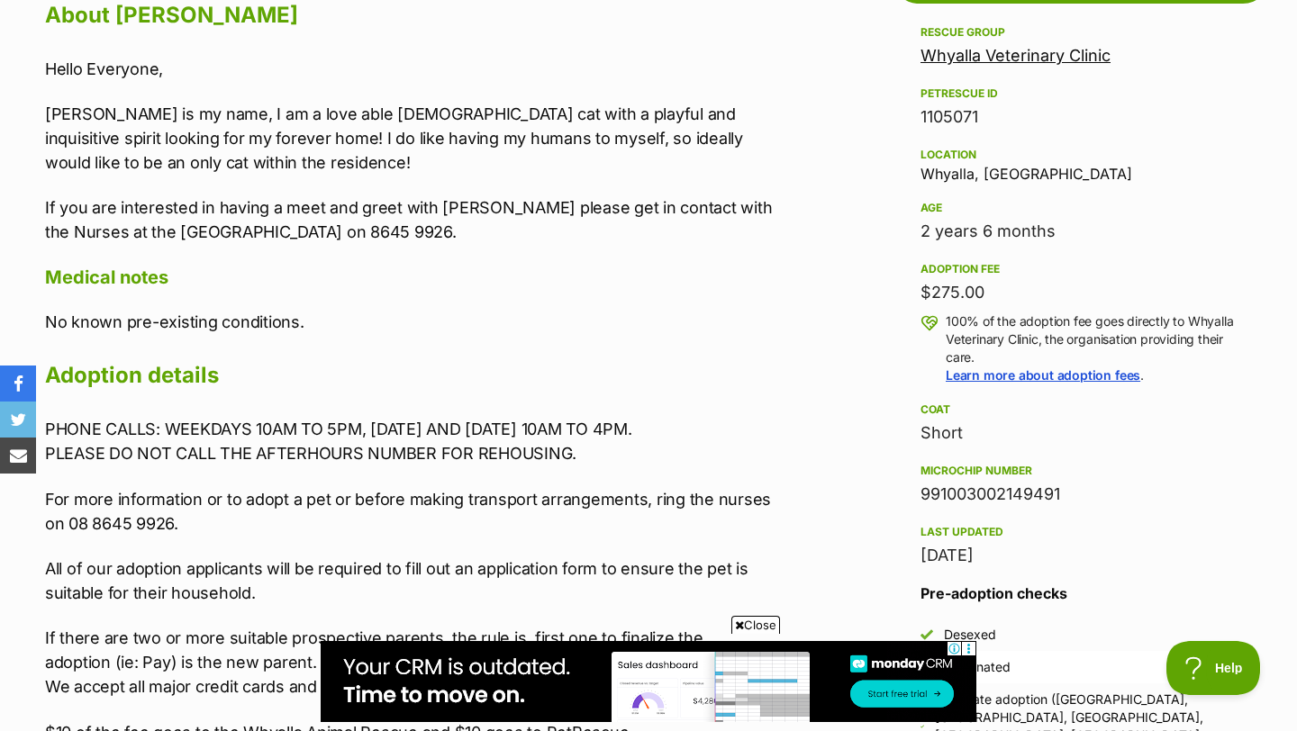
drag, startPoint x: 983, startPoint y: 111, endPoint x: 919, endPoint y: 116, distance: 64.2
click at [919, 116] on aside "Rescue group Whyalla Veterinary Clinic PetRescue ID 1105071 Location [GEOGRAPHI…" at bounding box center [1081, 534] width 378 height 1024
copy div "1105071"
click at [477, 41] on div "Upload Videos About [PERSON_NAME] Hello Everyone, [PERSON_NAME] is my name, I a…" at bounding box center [409, 338] width 728 height 813
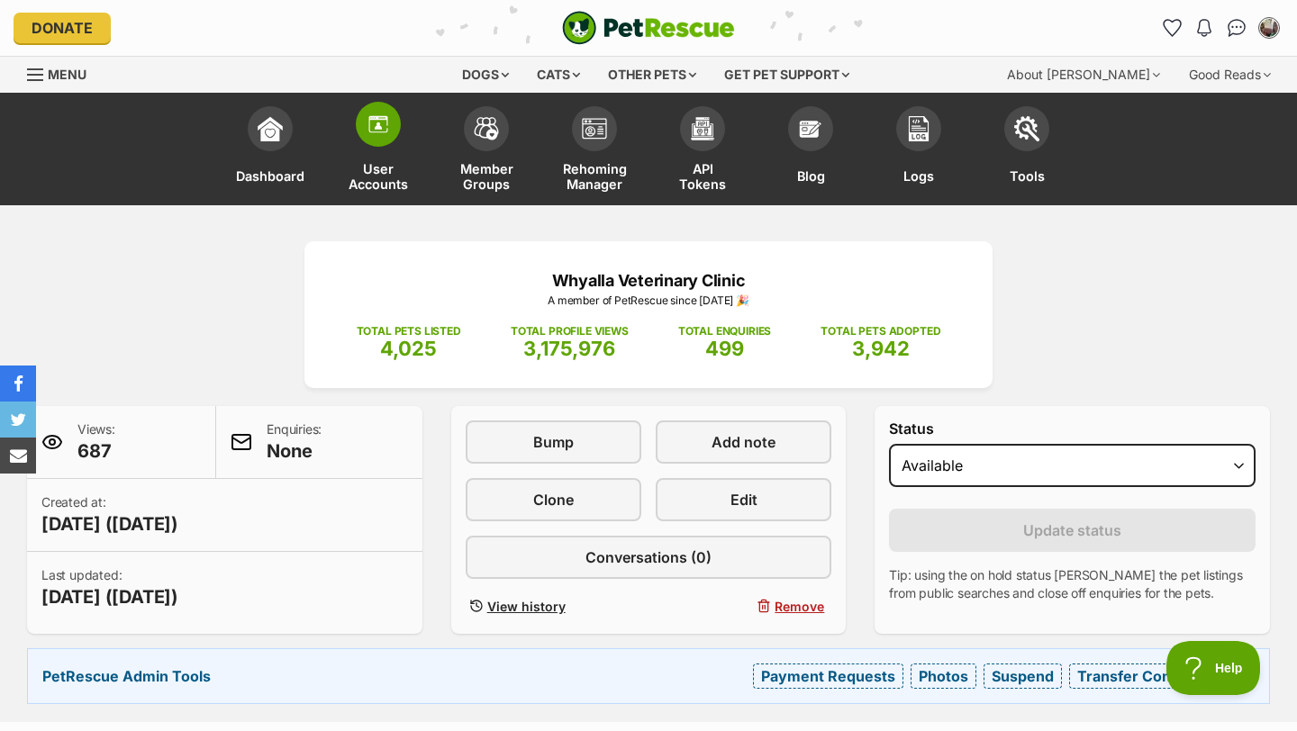
click at [381, 139] on span at bounding box center [378, 124] width 45 height 45
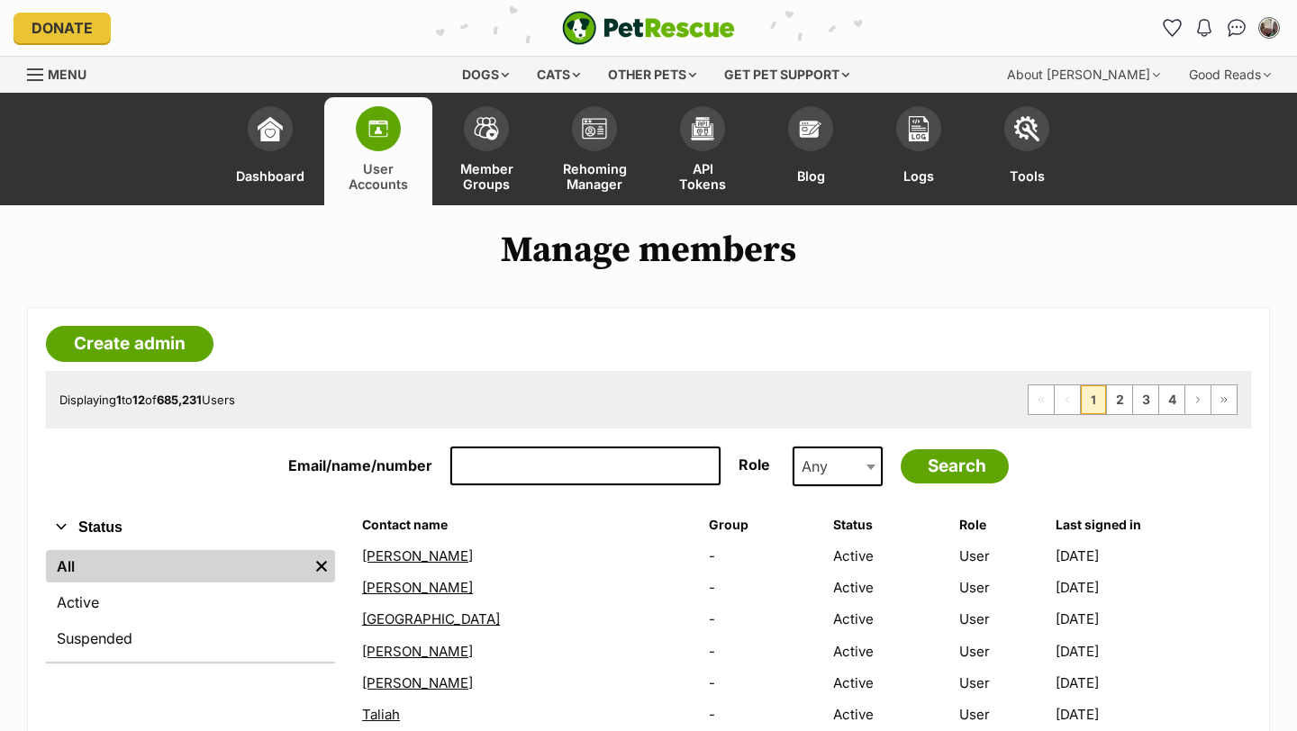
click at [495, 472] on input "Email/name/number" at bounding box center [585, 467] width 270 height 40
paste input "[EMAIL_ADDRESS][DOMAIN_NAME]"
type input "[EMAIL_ADDRESS][DOMAIN_NAME]"
click at [901, 450] on input "Search" at bounding box center [955, 467] width 108 height 34
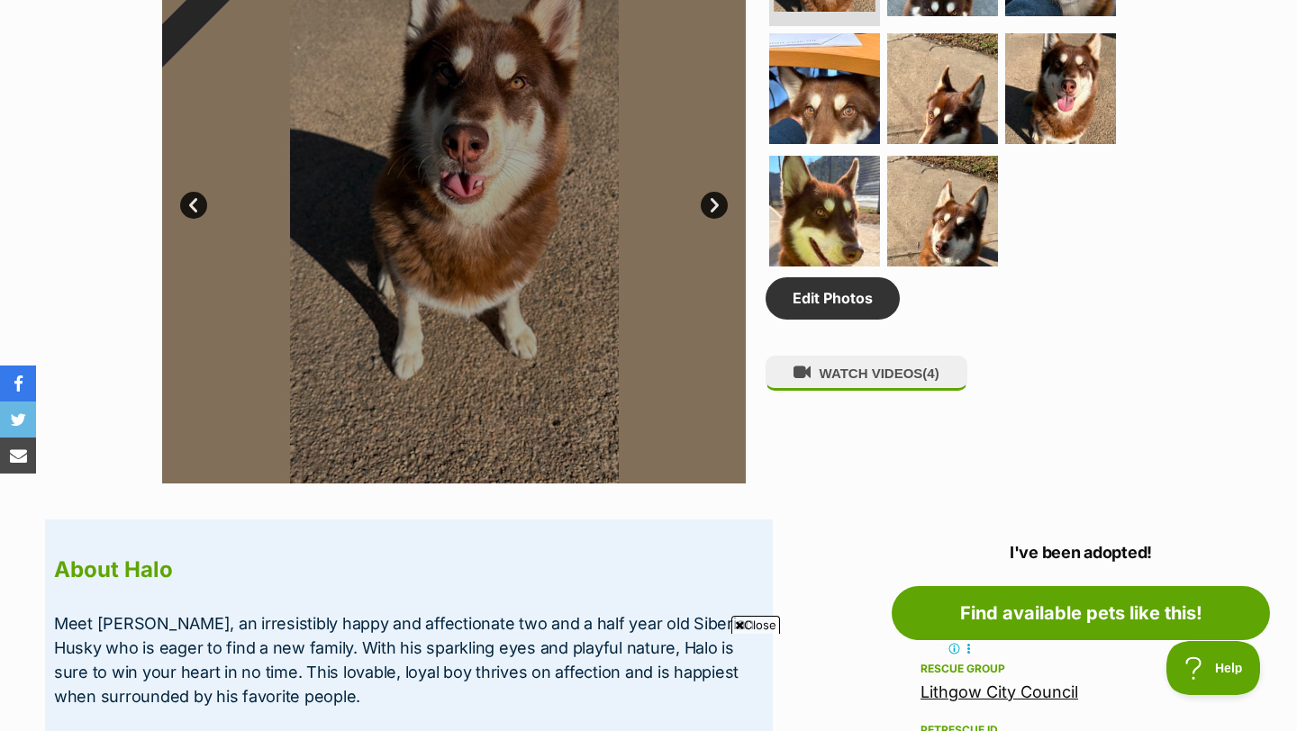
scroll to position [1249, 0]
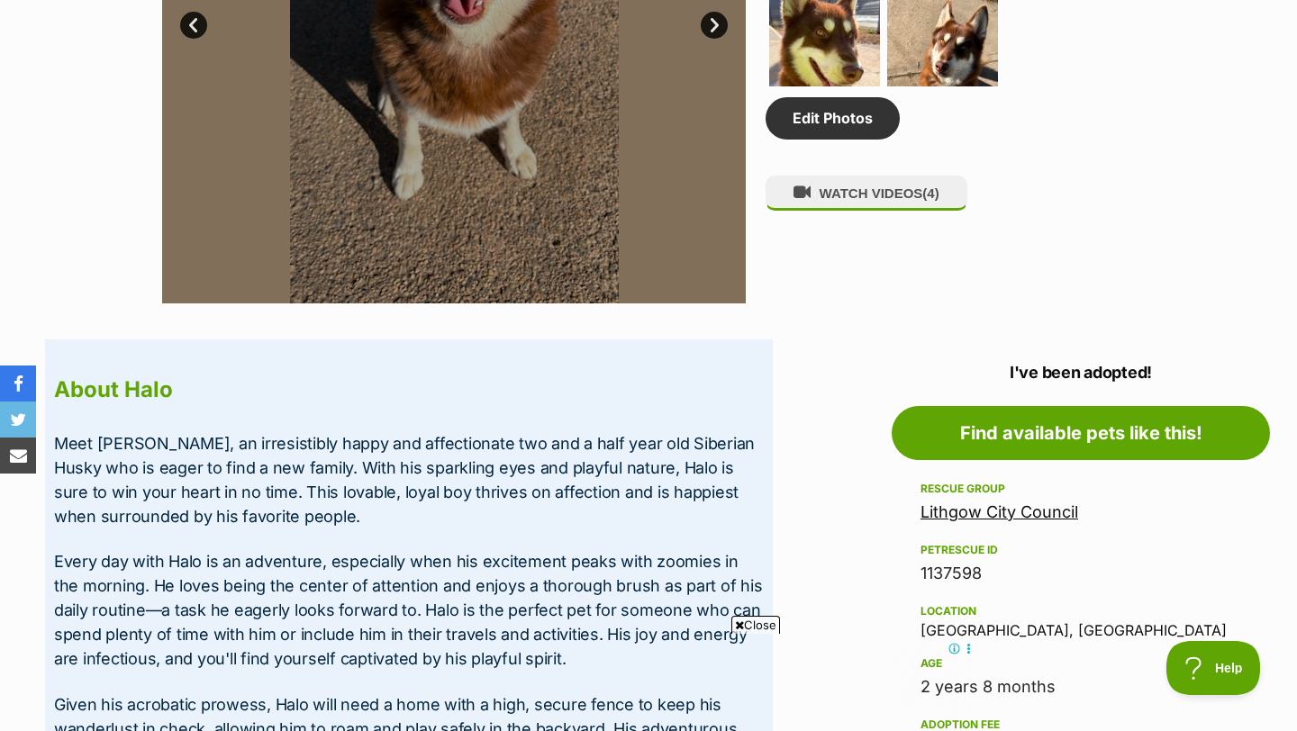
click at [1067, 514] on link "Lithgow City Council" at bounding box center [1000, 512] width 158 height 19
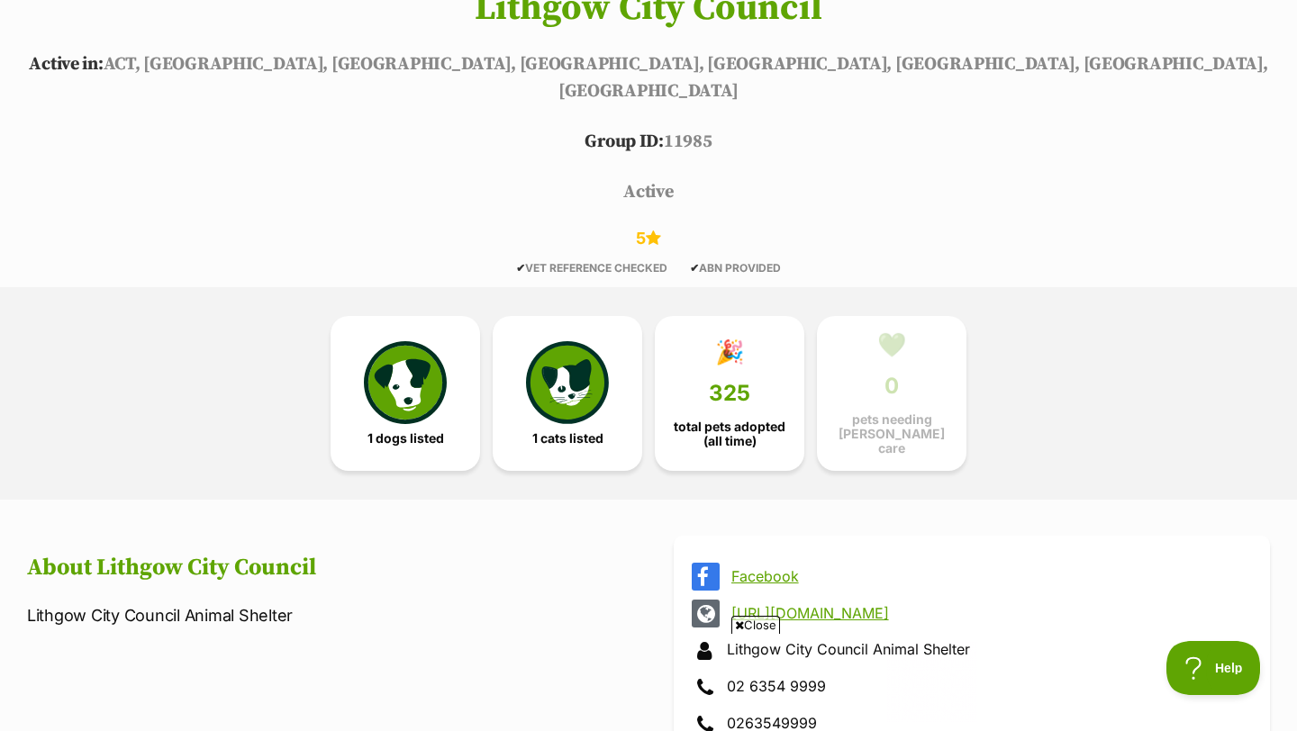
click at [831, 147] on header "Lithgow City Council Active in: [GEOGRAPHIC_DATA], [GEOGRAPHIC_DATA], [GEOGRAPH…" at bounding box center [648, 46] width 1297 height 456
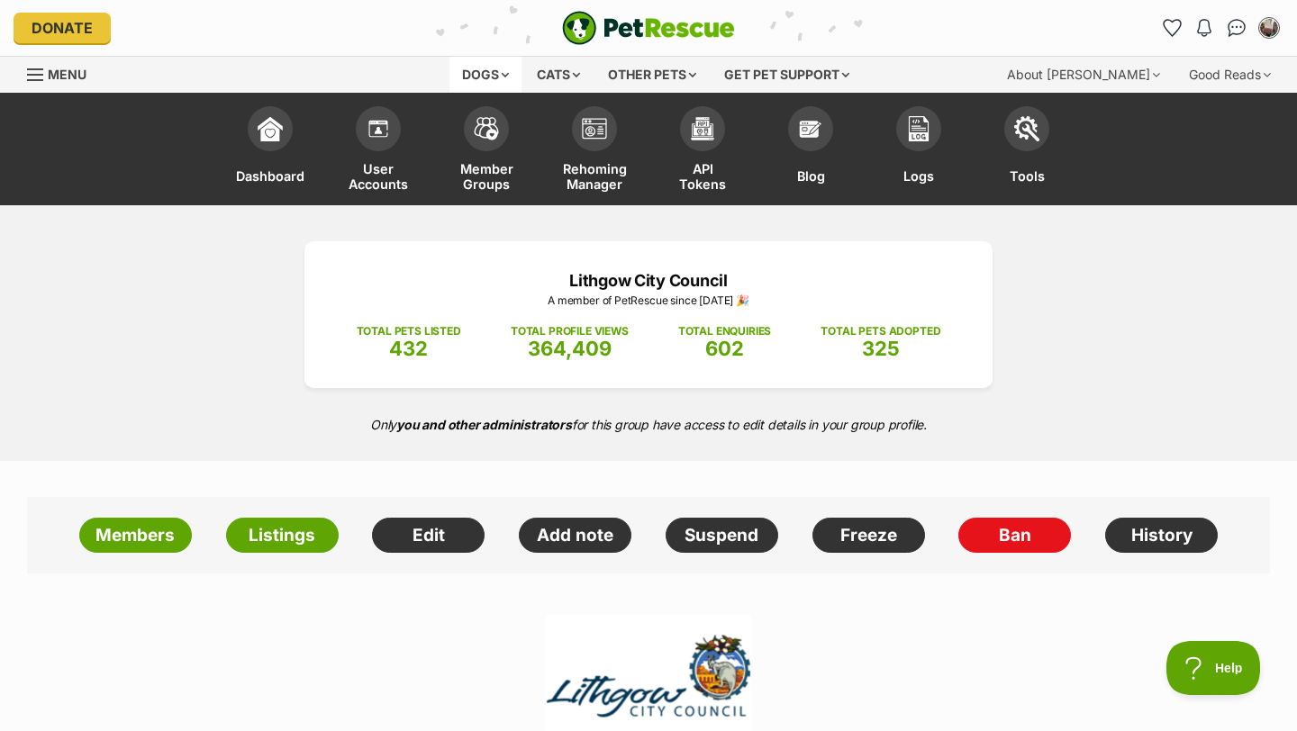
click at [466, 68] on div "Dogs" at bounding box center [486, 75] width 72 height 36
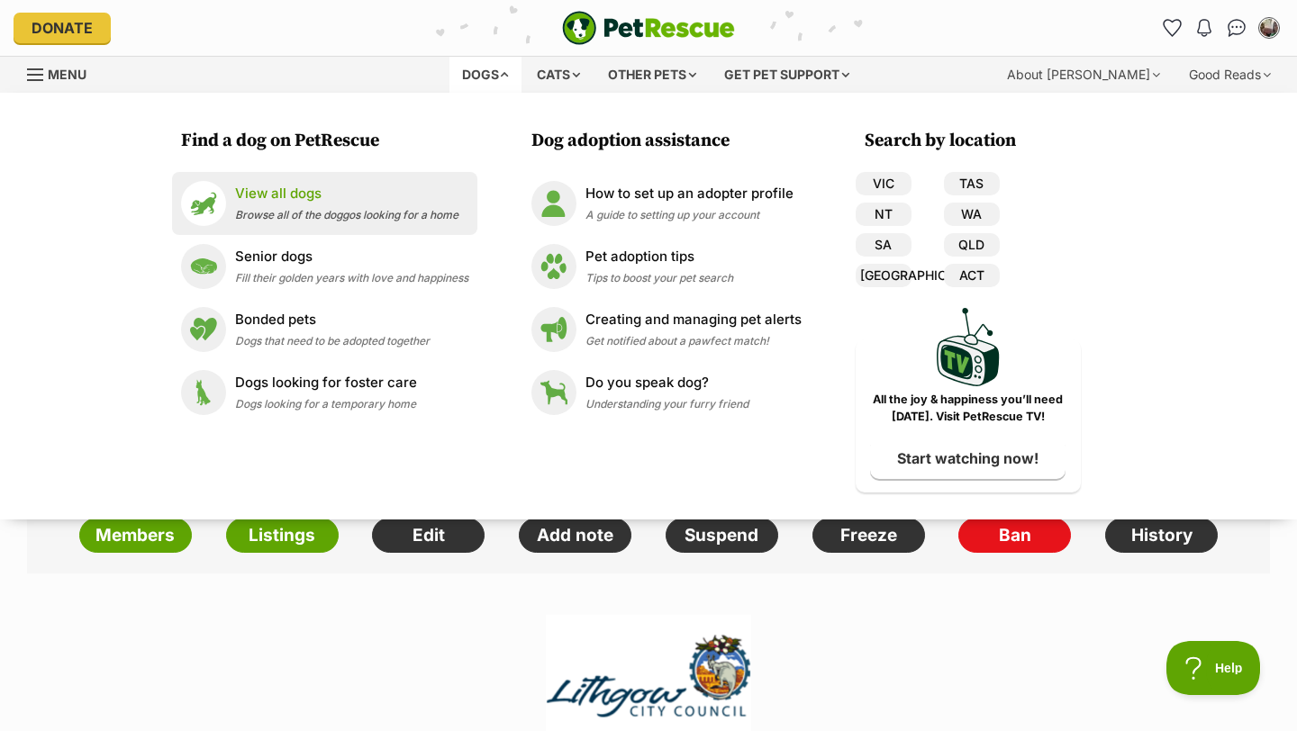
click at [273, 191] on p "View all dogs" at bounding box center [346, 194] width 223 height 21
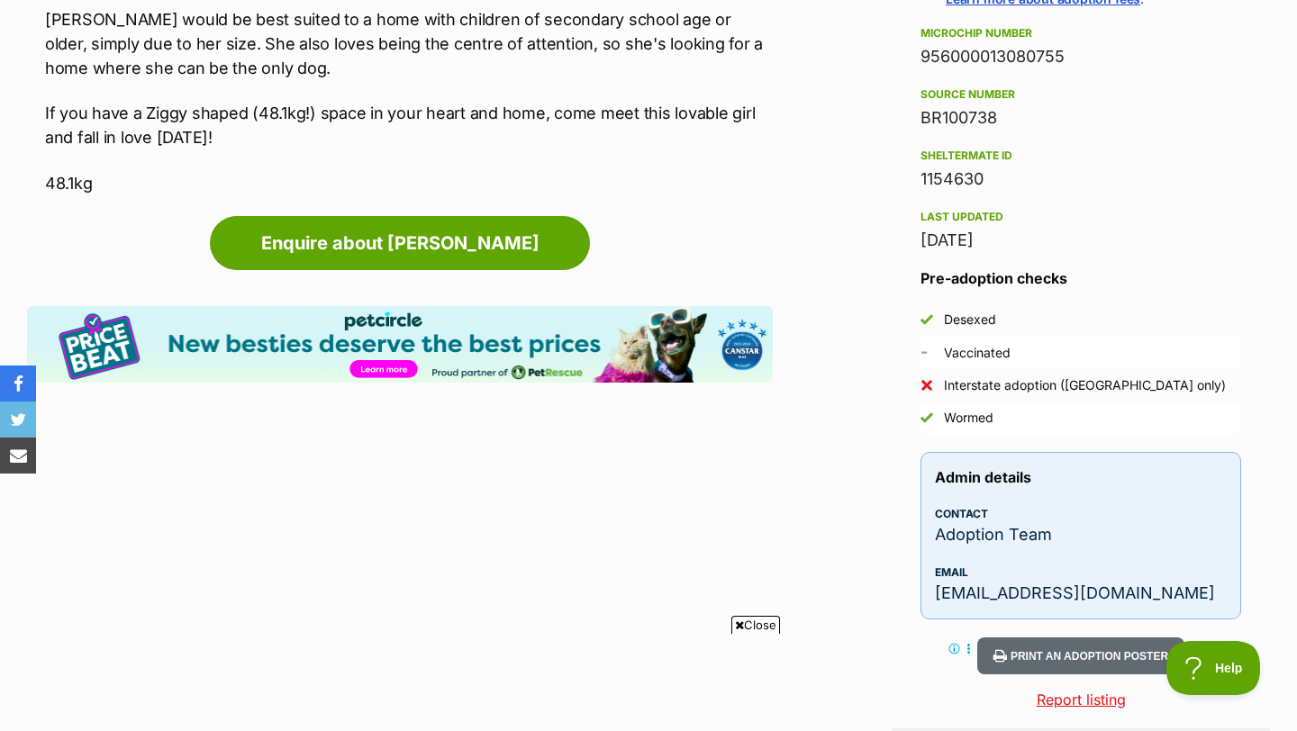
scroll to position [2090, 0]
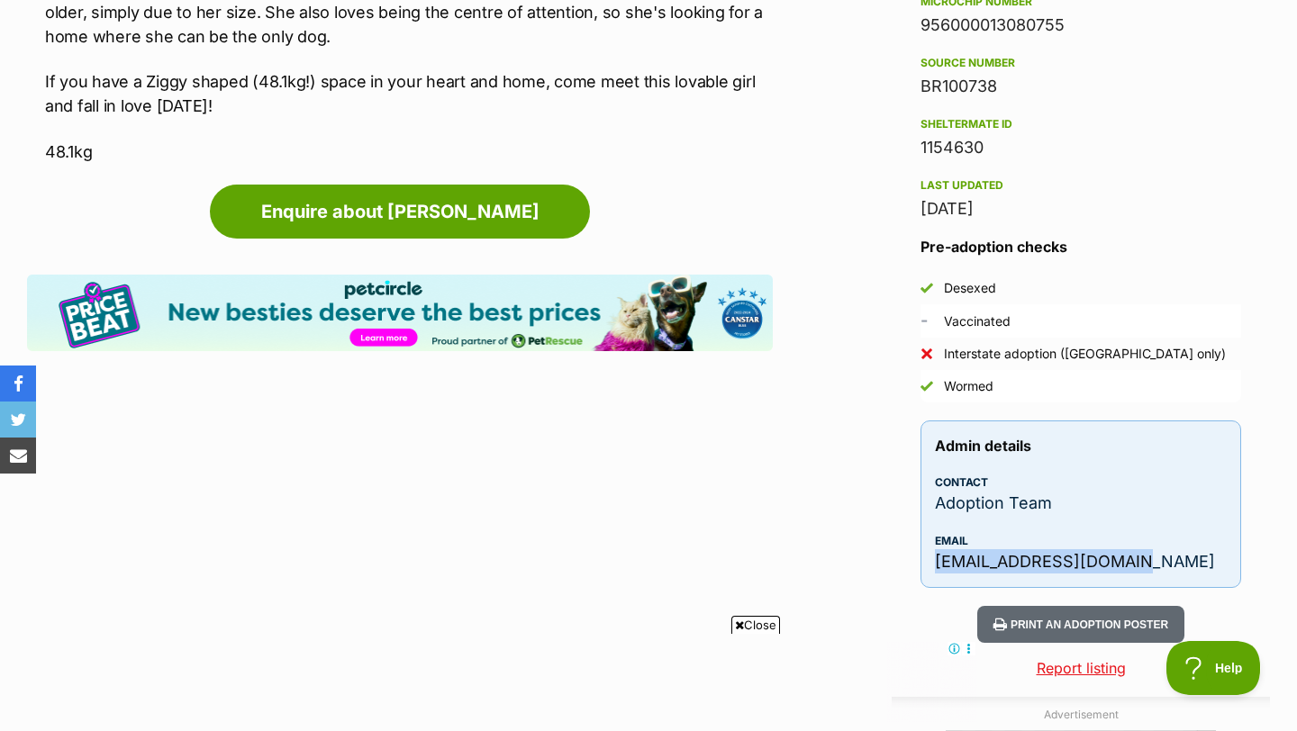
drag, startPoint x: 1149, startPoint y: 534, endPoint x: 928, endPoint y: 542, distance: 221.8
click at [928, 542] on div "Admin details Contact Adoption Team Email [EMAIL_ADDRESS][DOMAIN_NAME]" at bounding box center [1081, 505] width 321 height 168
copy p "[EMAIL_ADDRESS][DOMAIN_NAME]"
click at [1076, 117] on div "Sheltermate ID" at bounding box center [1081, 124] width 321 height 14
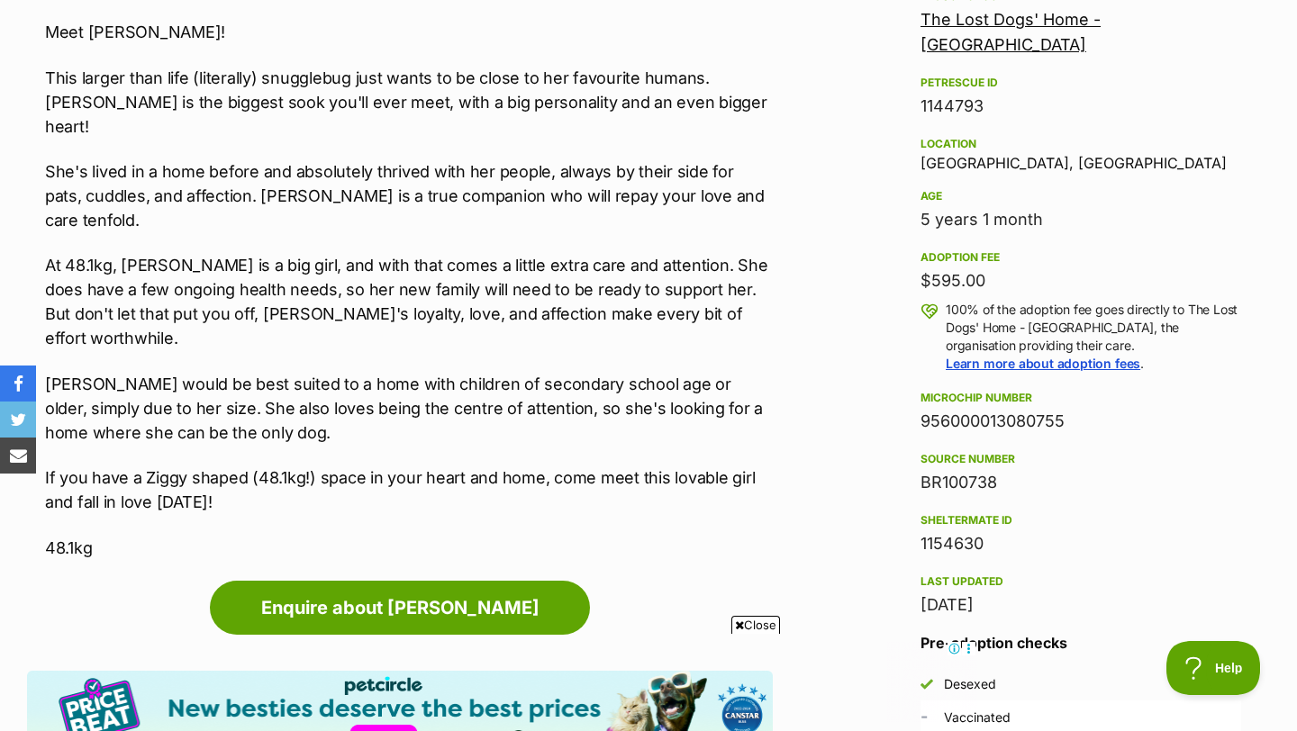
scroll to position [1658, 0]
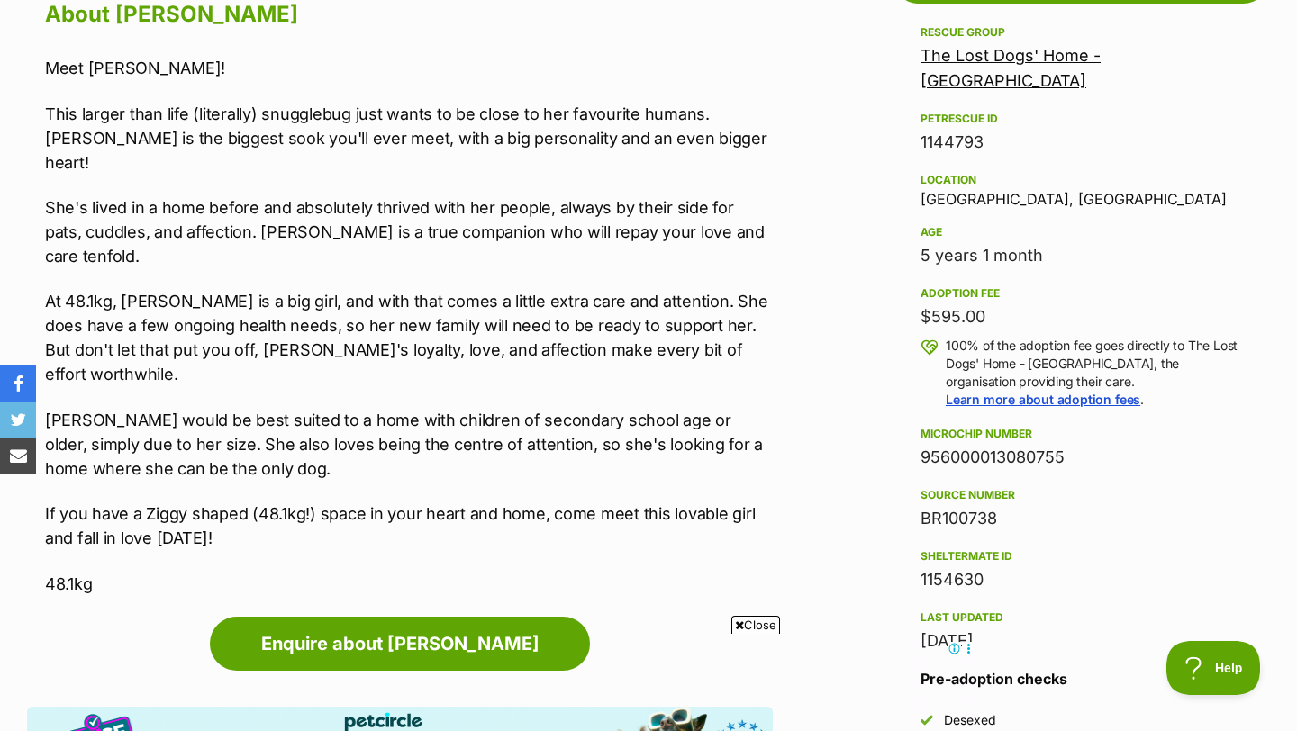
drag, startPoint x: 992, startPoint y: 116, endPoint x: 920, endPoint y: 118, distance: 72.1
click at [921, 130] on div "1144793" at bounding box center [1081, 142] width 321 height 25
copy div "1144793"
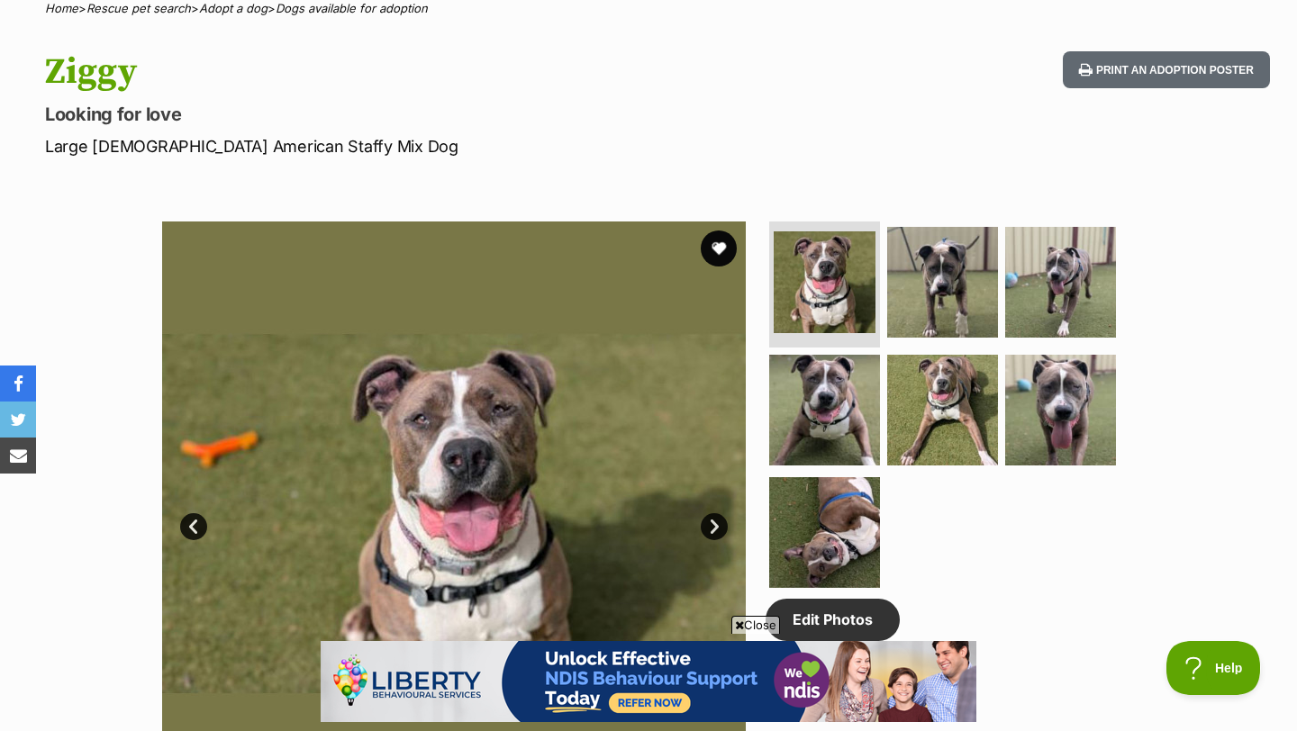
scroll to position [721, 0]
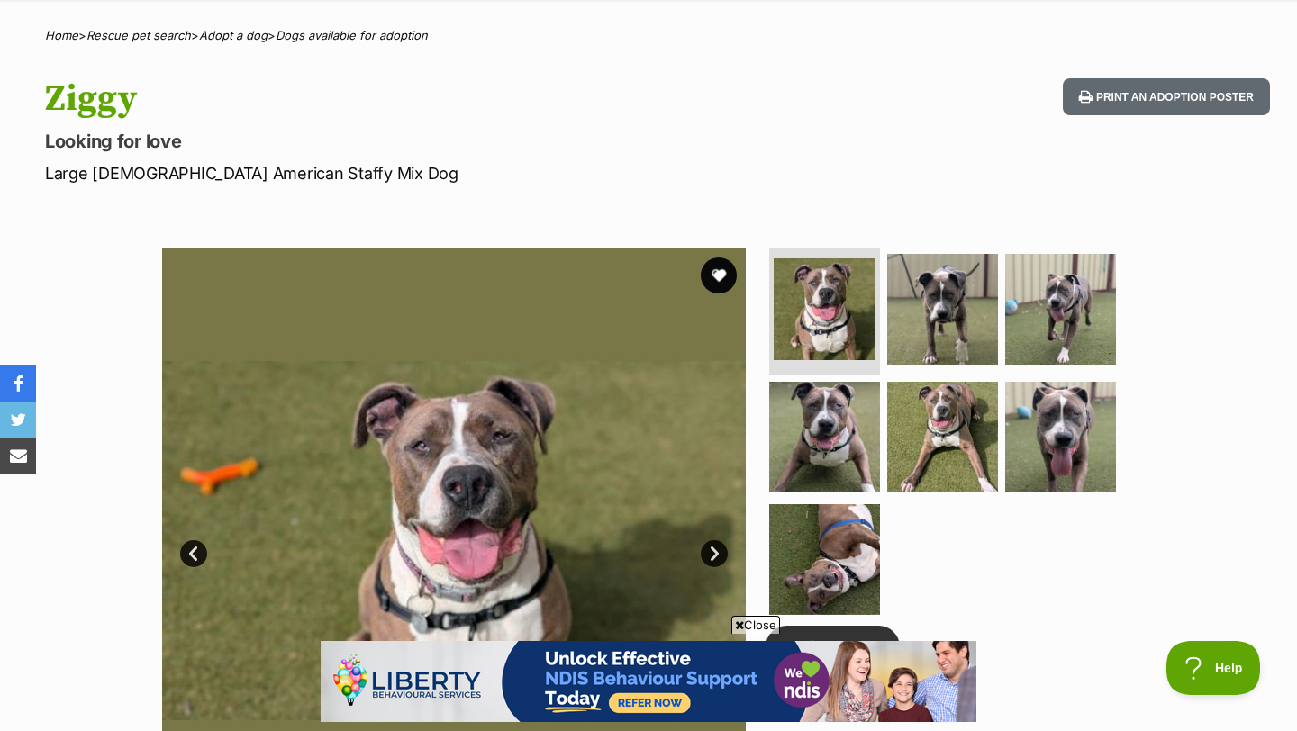
click at [596, 104] on h1 "Ziggy" at bounding box center [418, 98] width 746 height 41
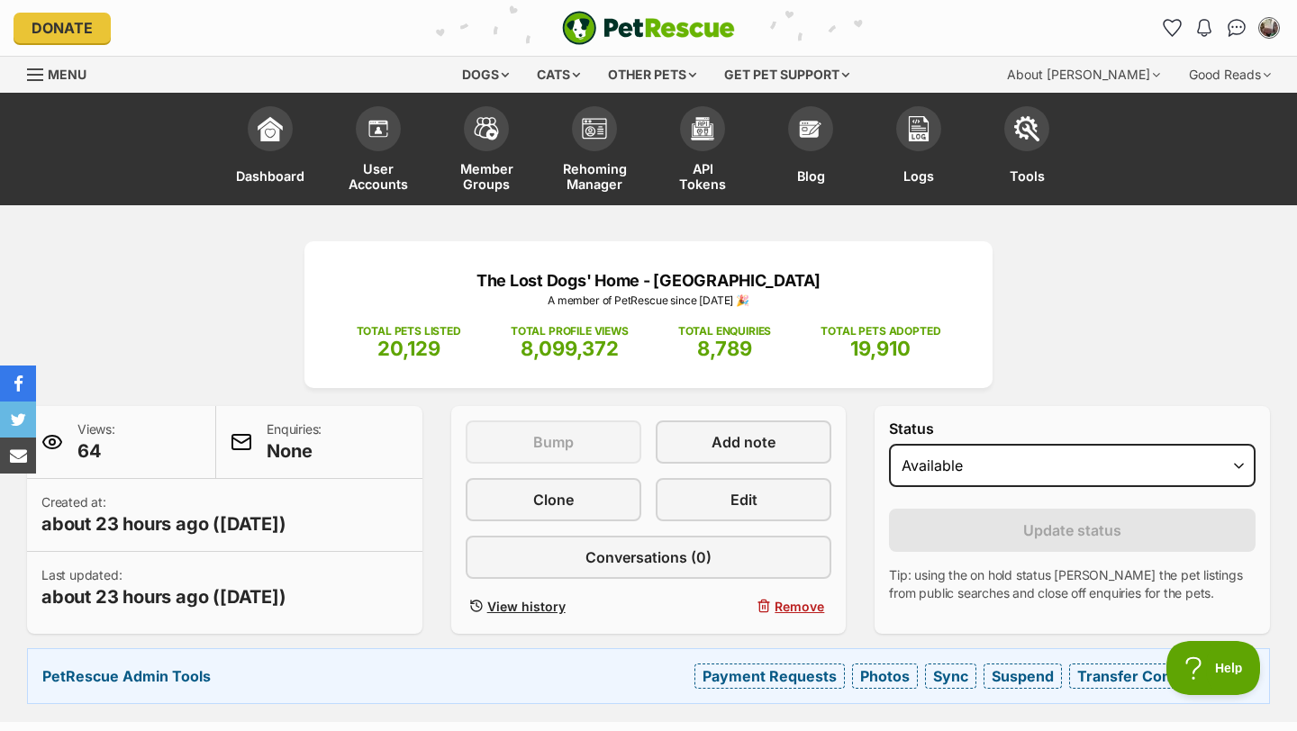
scroll to position [0, 0]
click at [692, 27] on img "PetRescue" at bounding box center [648, 28] width 173 height 34
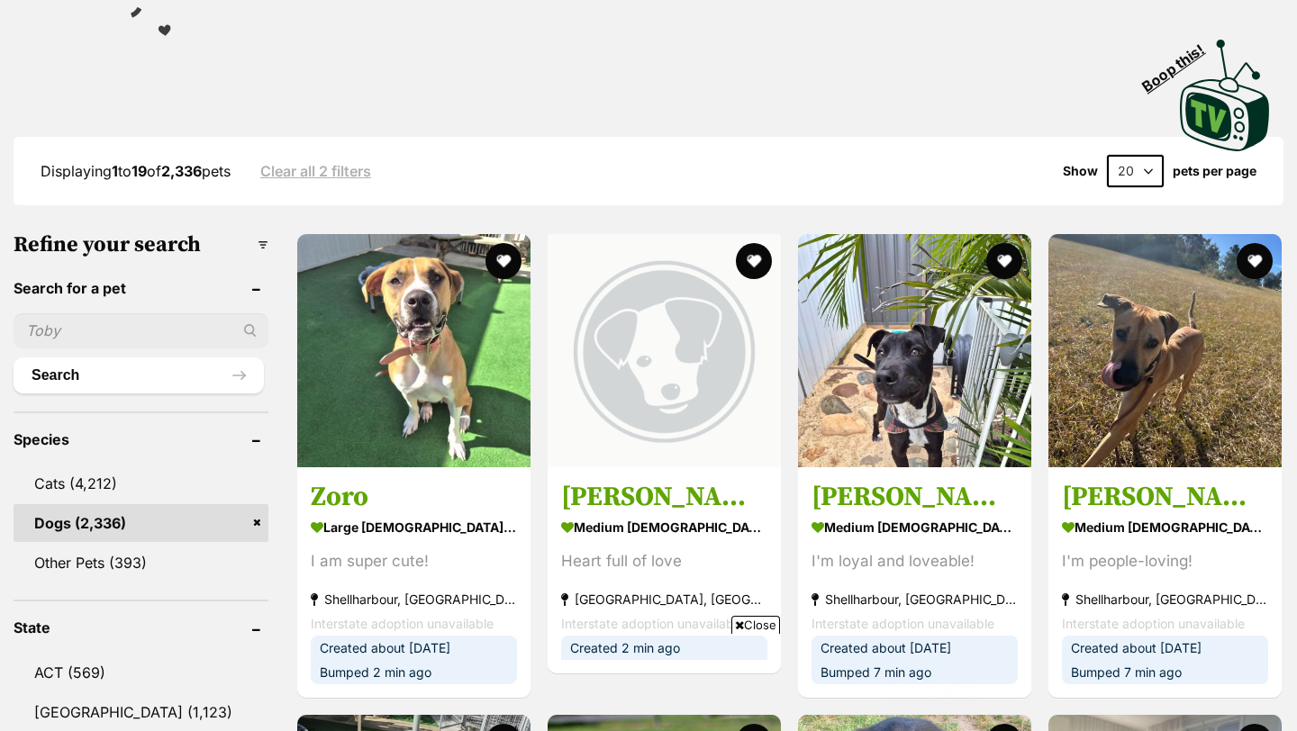
click at [63, 326] on input "text" at bounding box center [141, 330] width 255 height 34
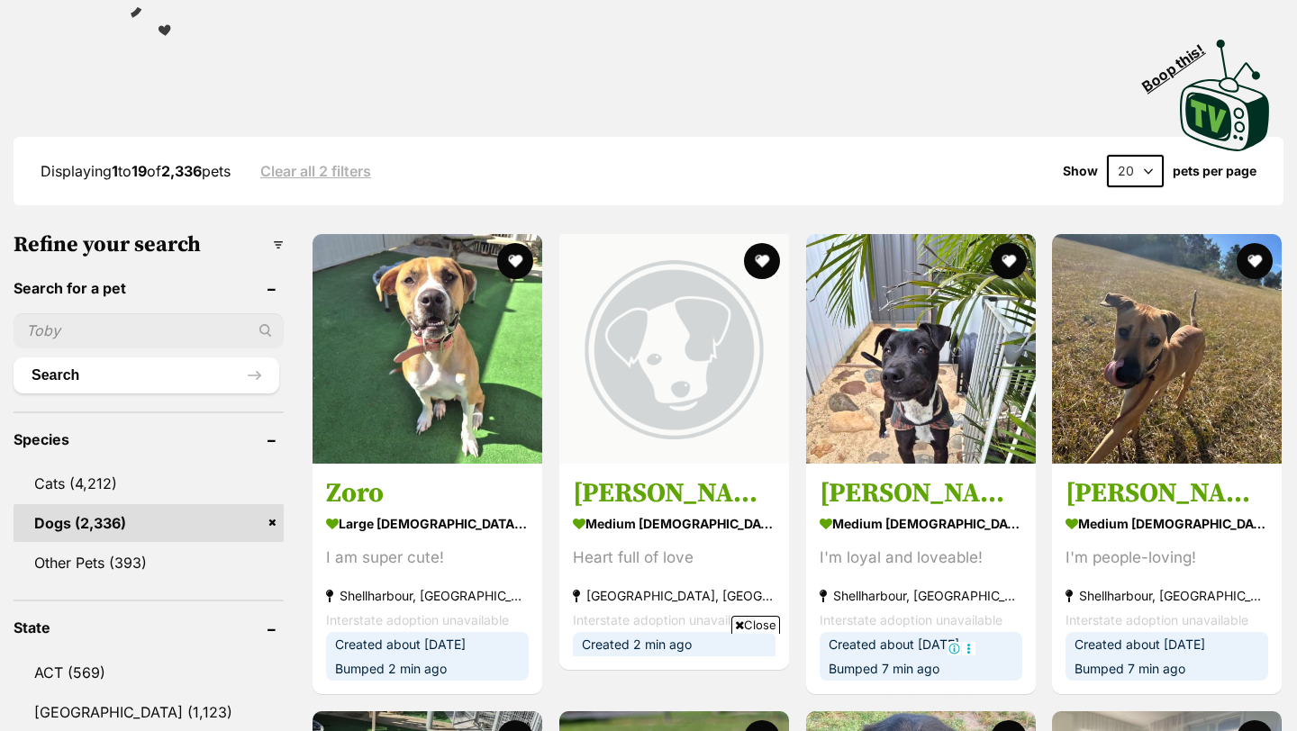
click at [79, 323] on input "text" at bounding box center [149, 330] width 270 height 34
type input "emily"
click at [31, 368] on button "Search" at bounding box center [147, 376] width 266 height 36
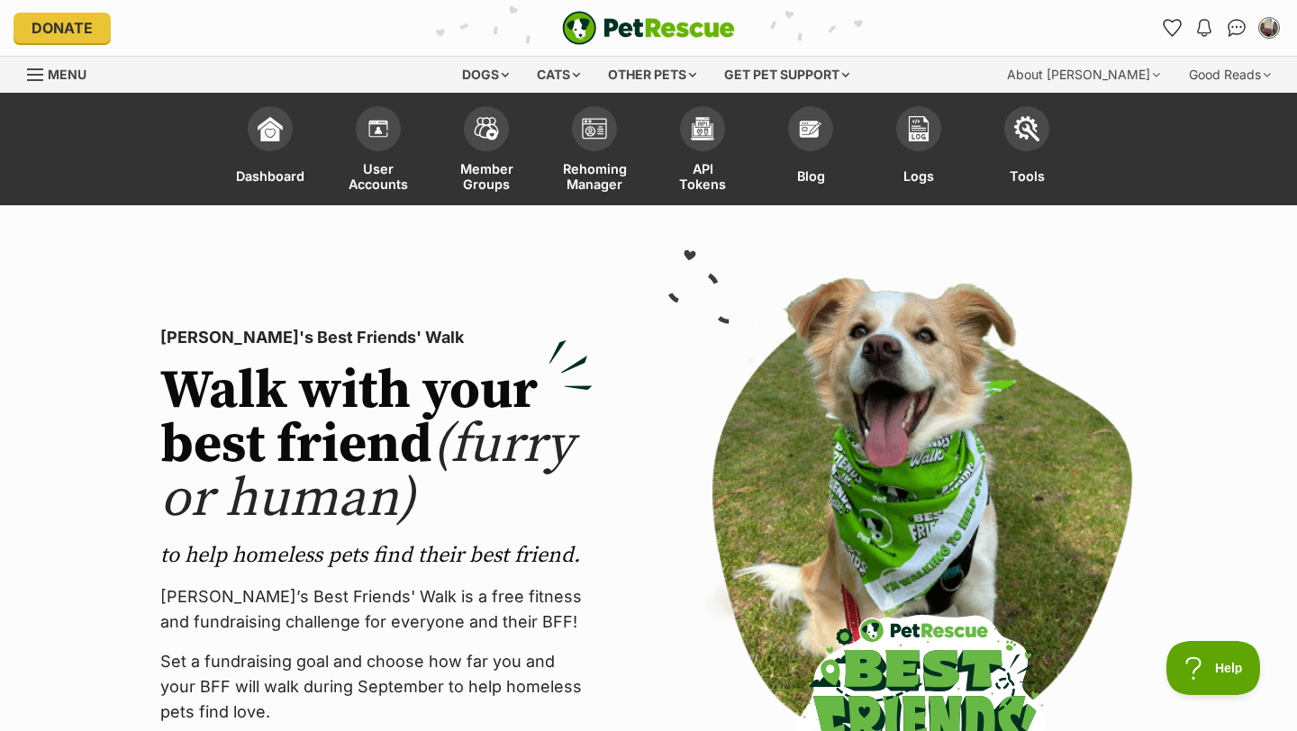
click at [657, 477] on div "PetRescue's Best Friends' Walk Walk with your best friend (furry or human) to h…" at bounding box center [649, 557] width 1090 height 589
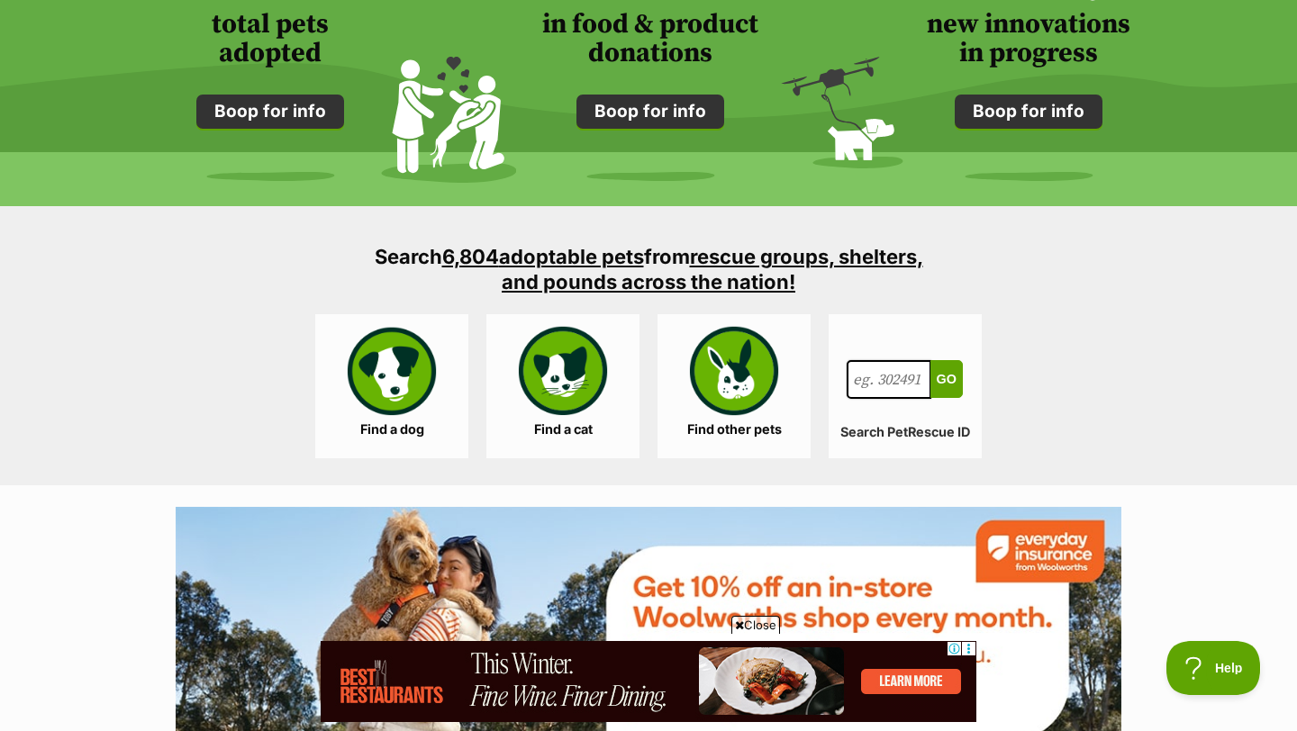
scroll to position [1621, 0]
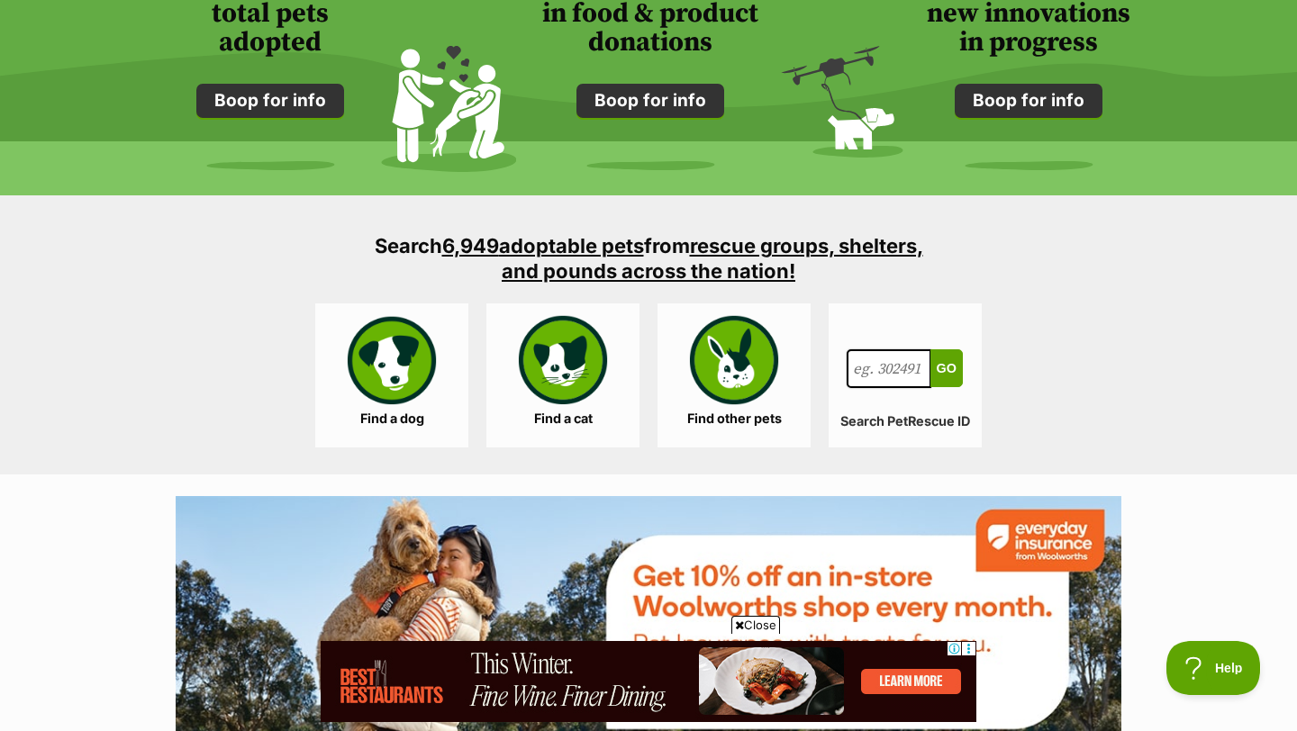
click at [876, 366] on input "Search for a pet, rescue group or article" at bounding box center [889, 370] width 85 height 40
paste input "993138"
type input "993138"
click at [931, 350] on button "Go" at bounding box center [947, 369] width 32 height 38
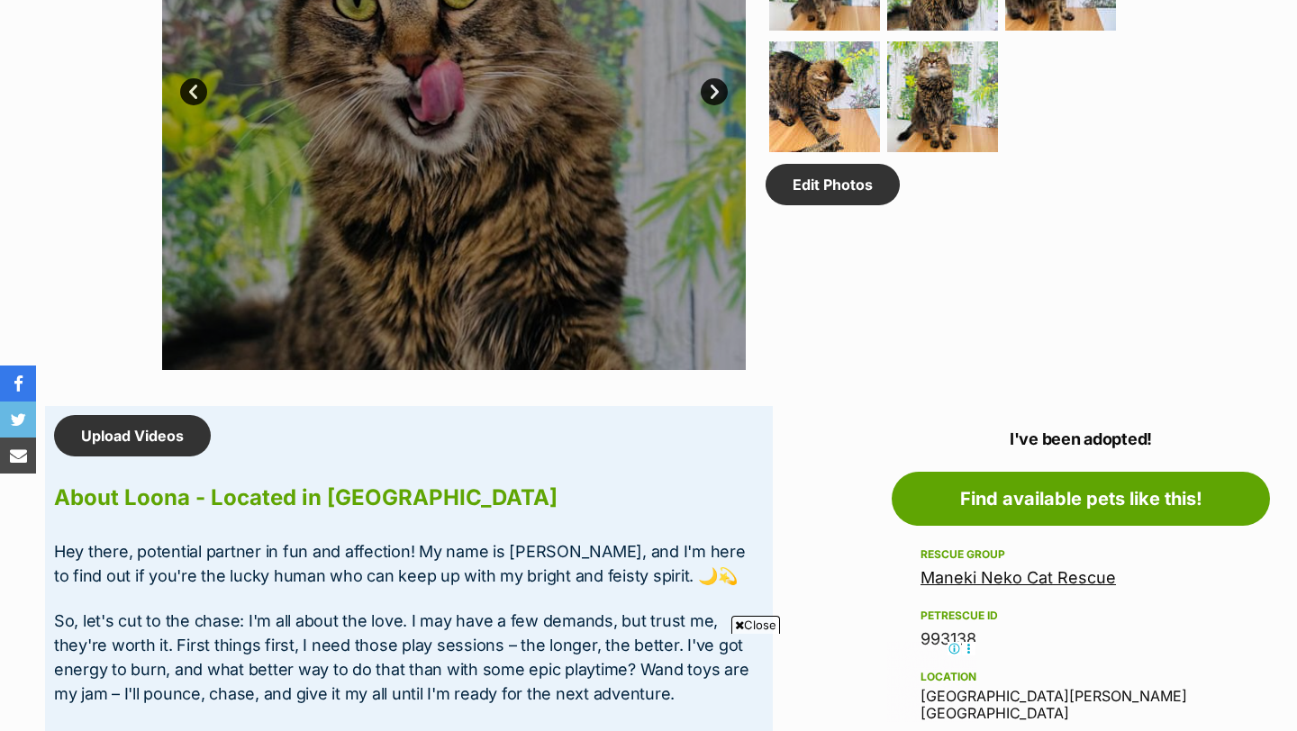
scroll to position [1189, 0]
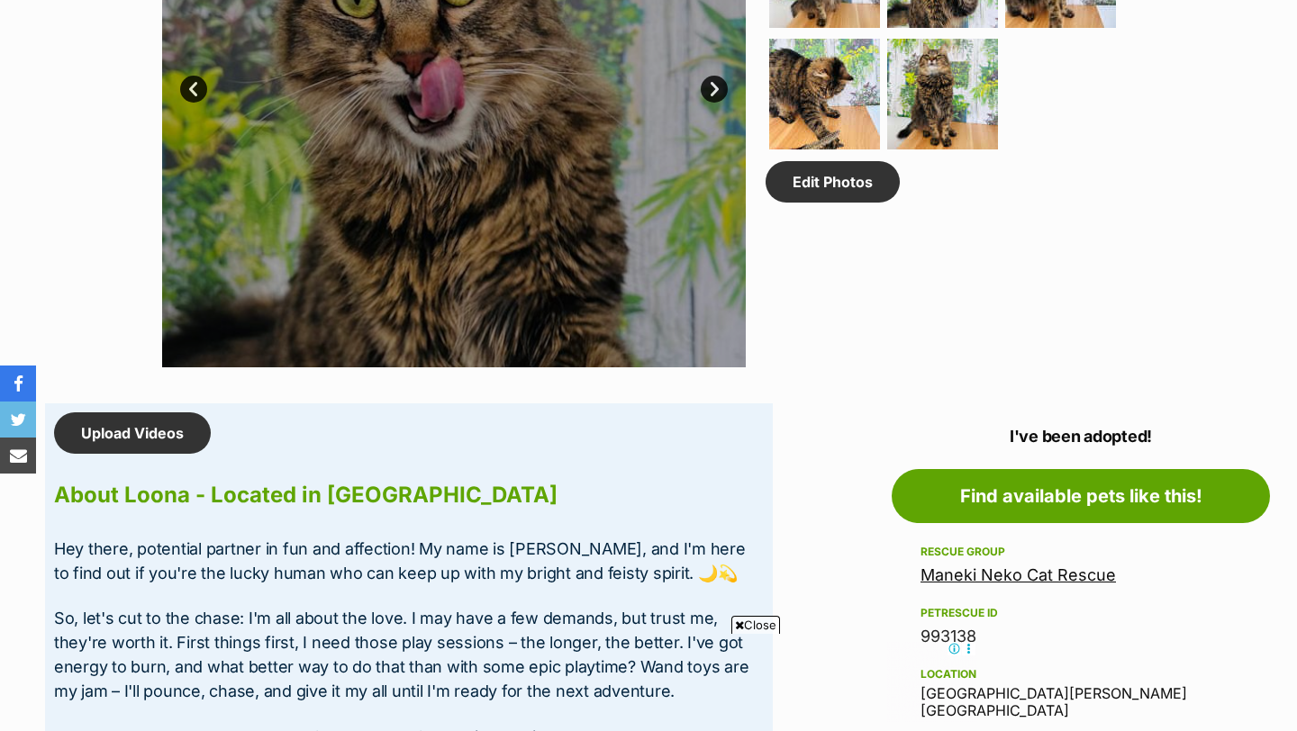
click at [1049, 578] on link "Maneki Neko Cat Rescue" at bounding box center [1018, 575] width 195 height 19
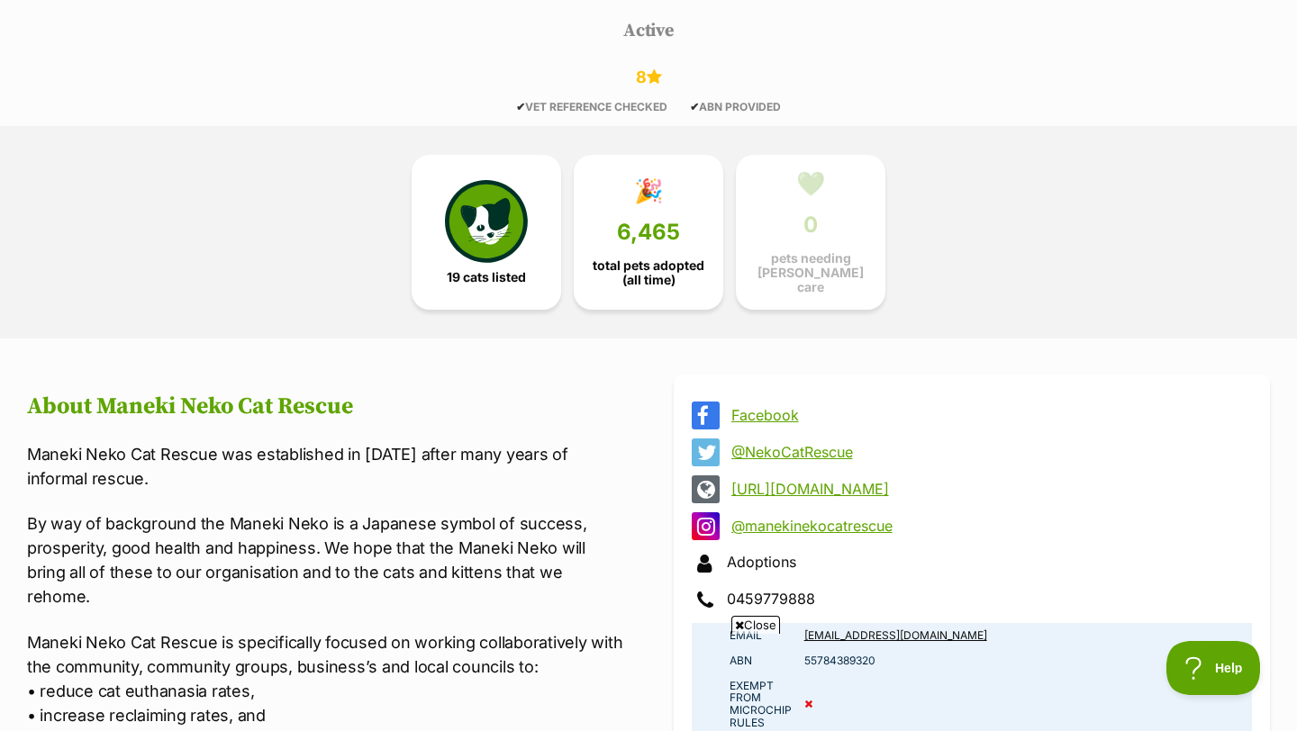
scroll to position [973, 0]
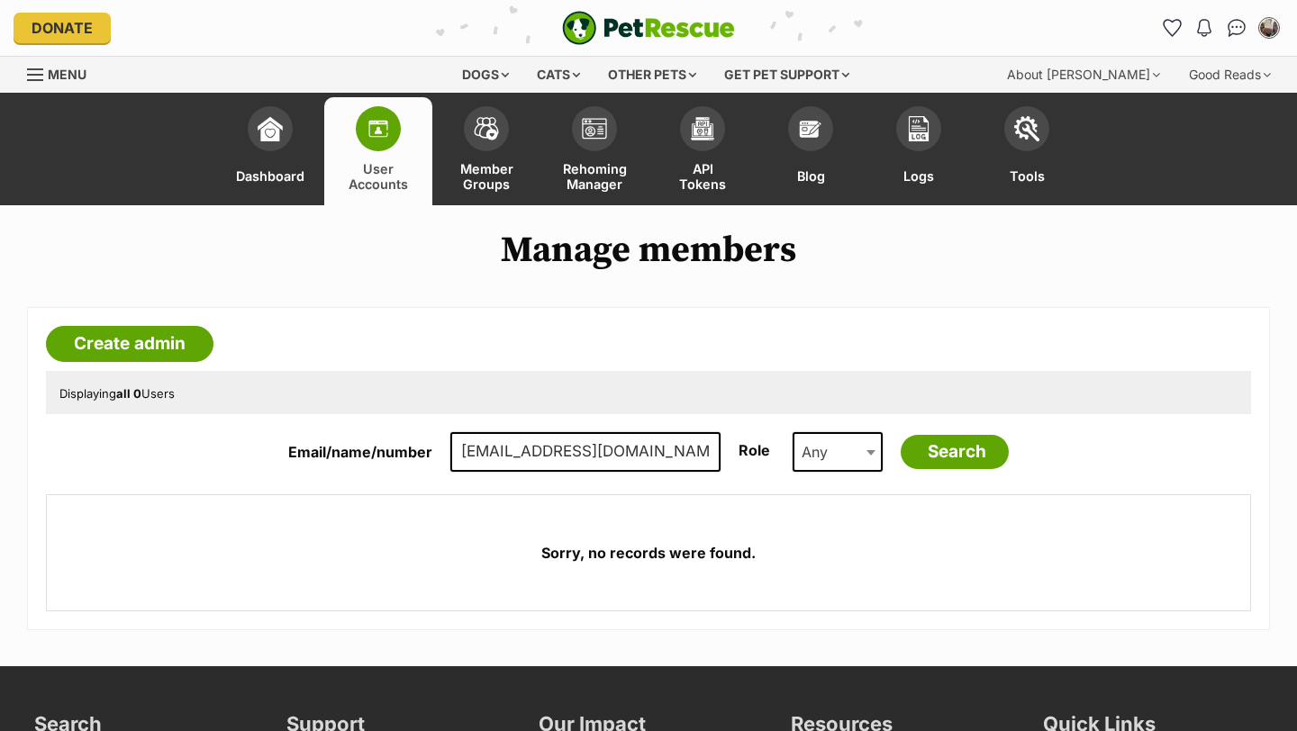
click at [676, 453] on input "[EMAIL_ADDRESS][DOMAIN_NAME]" at bounding box center [585, 452] width 270 height 40
type input "s"
paste input "[EMAIL_ADDRESS][DOMAIN_NAME]"
type input "[EMAIL_ADDRESS][DOMAIN_NAME]"
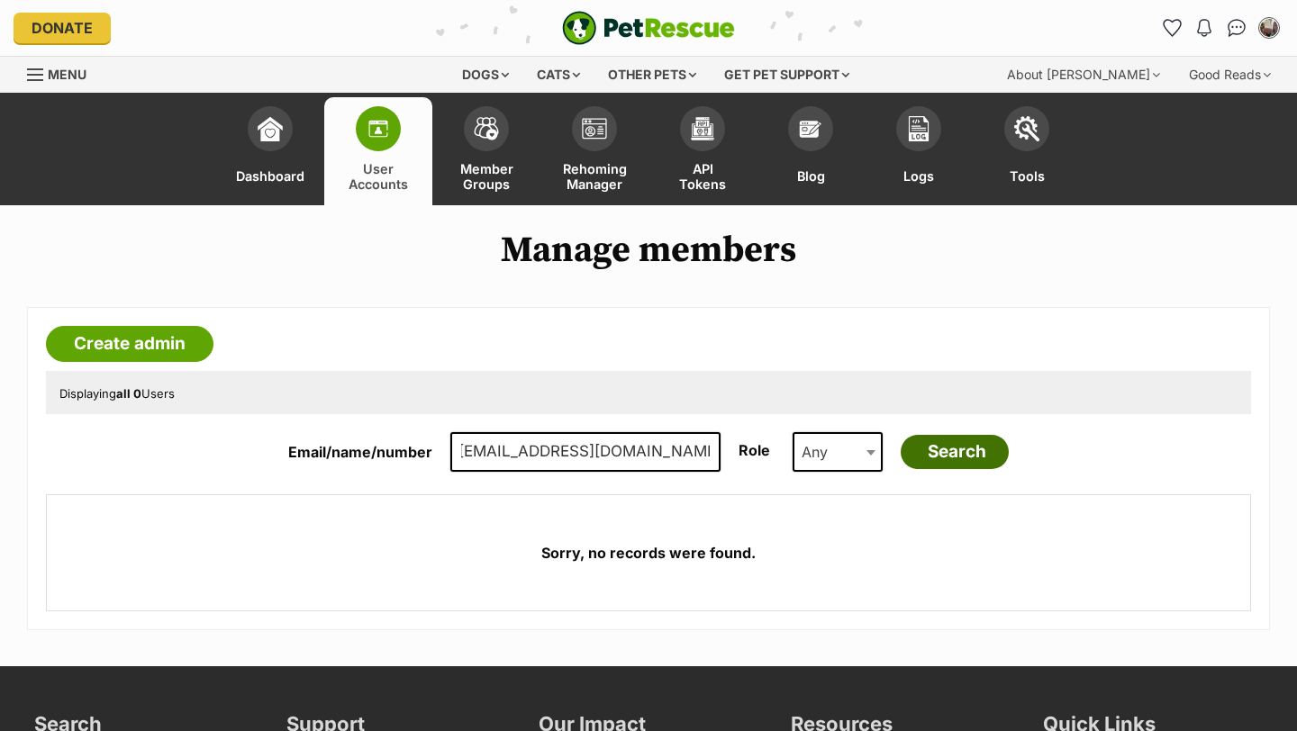
click at [949, 450] on input "Search" at bounding box center [955, 452] width 108 height 34
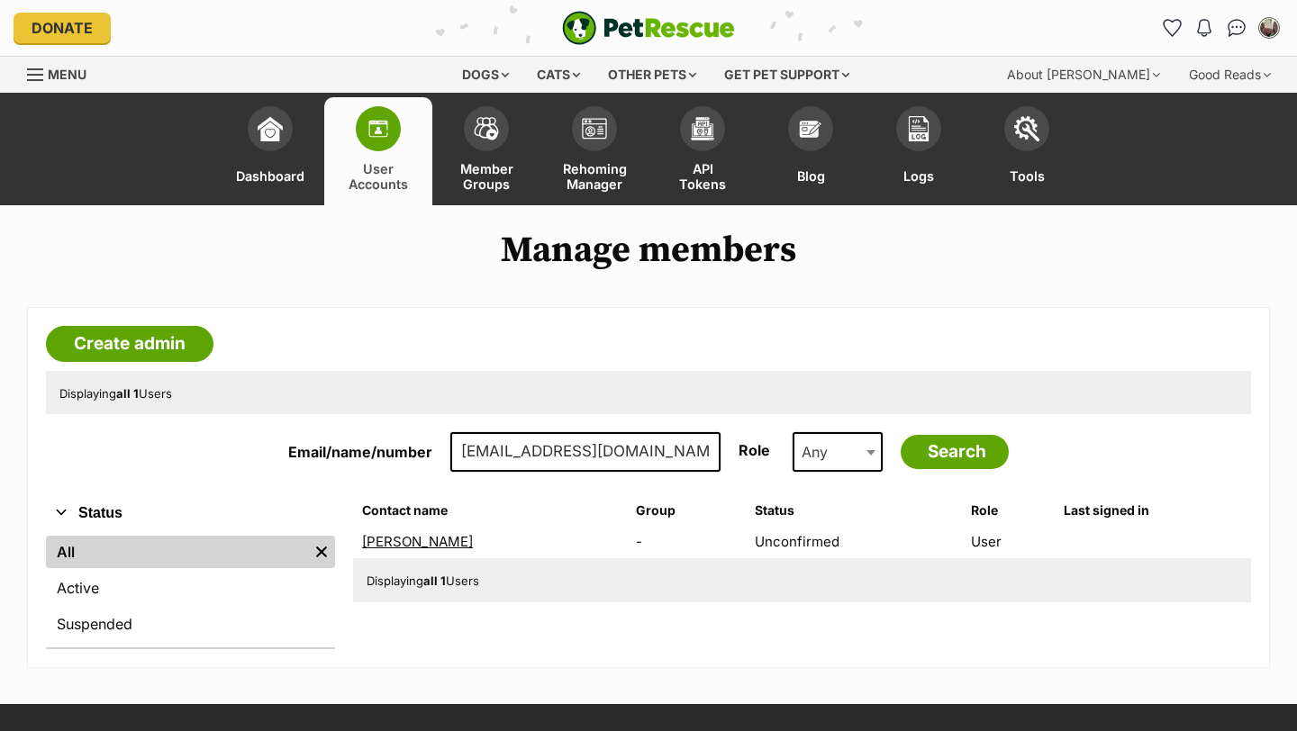
click at [420, 540] on link "[PERSON_NAME]" at bounding box center [417, 541] width 111 height 17
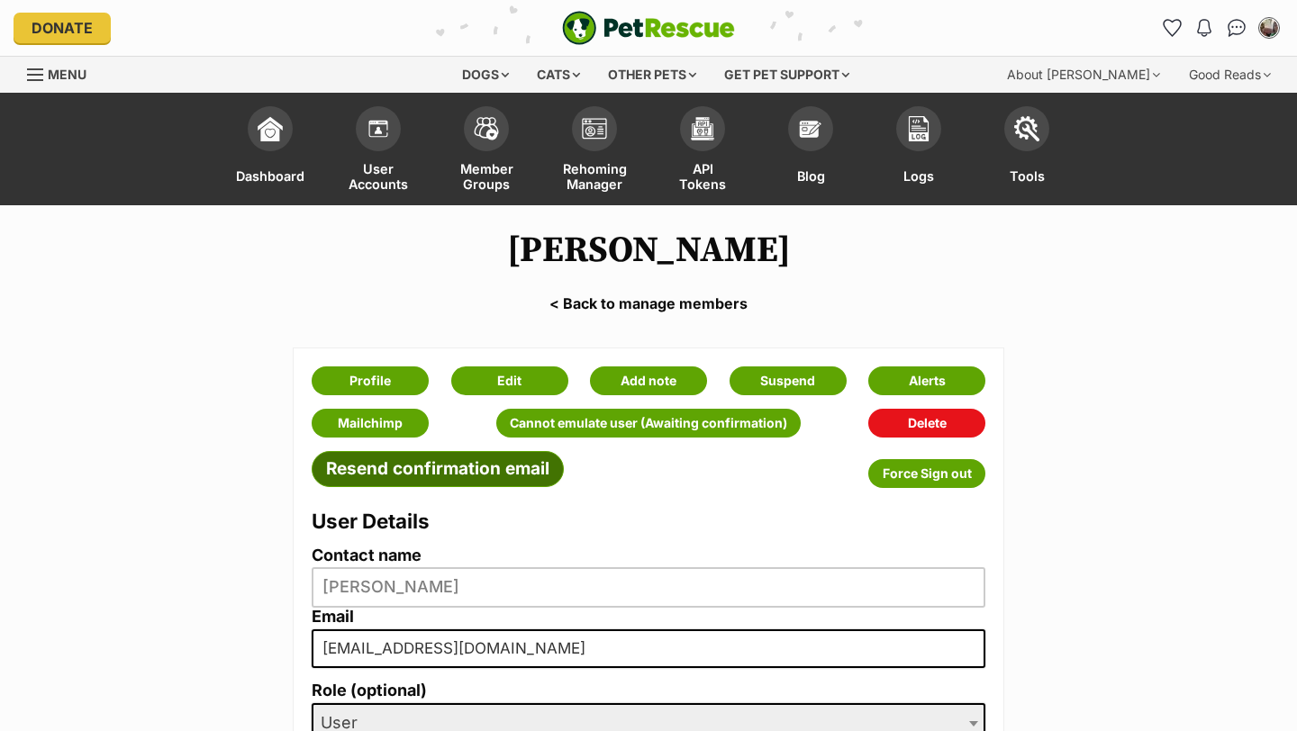
click at [388, 473] on link "Resend confirmation email" at bounding box center [438, 469] width 252 height 36
